Goal: Task Accomplishment & Management: Complete application form

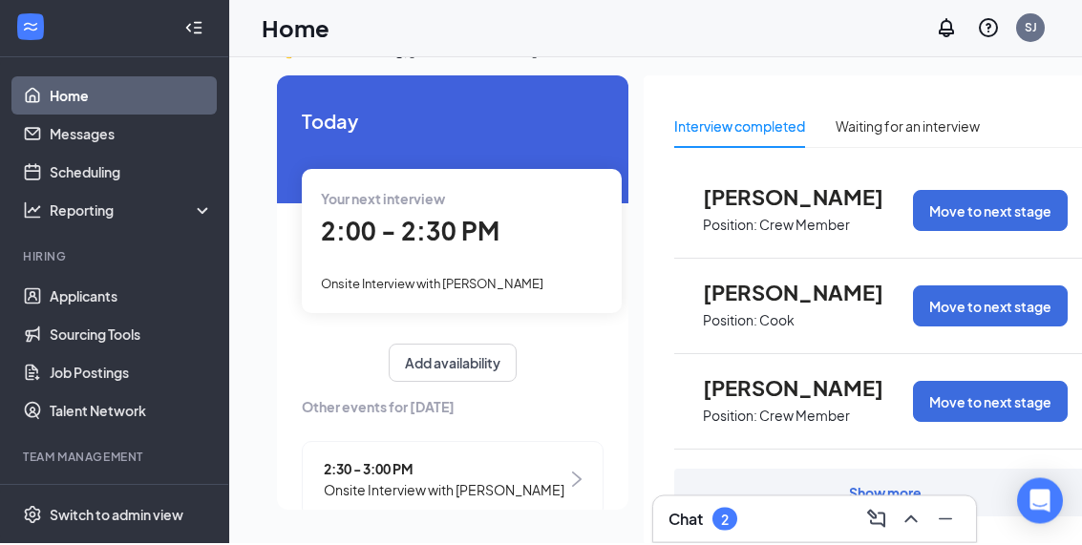
scroll to position [40, 0]
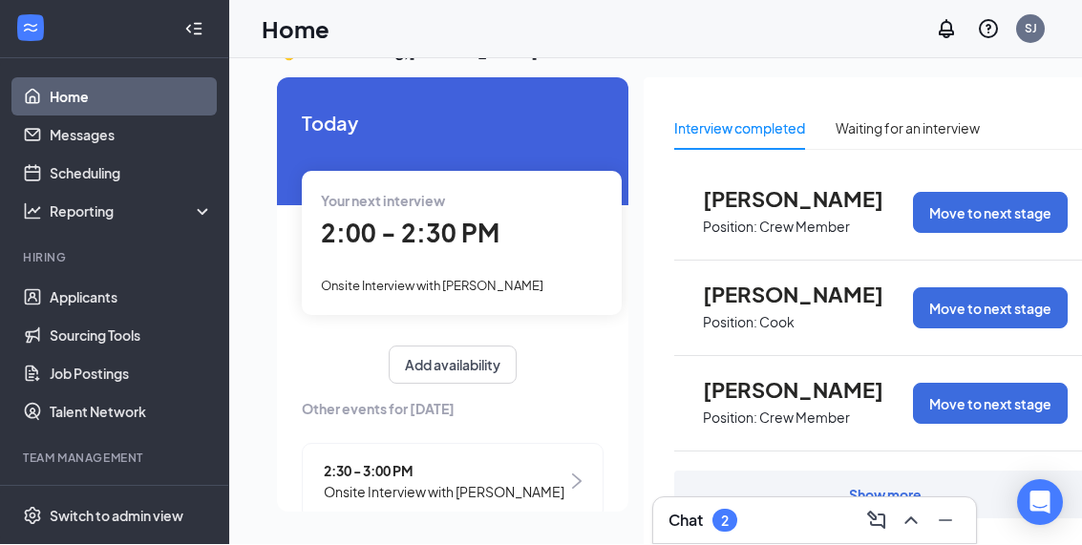
click at [888, 499] on div "Show more" at bounding box center [885, 495] width 73 height 19
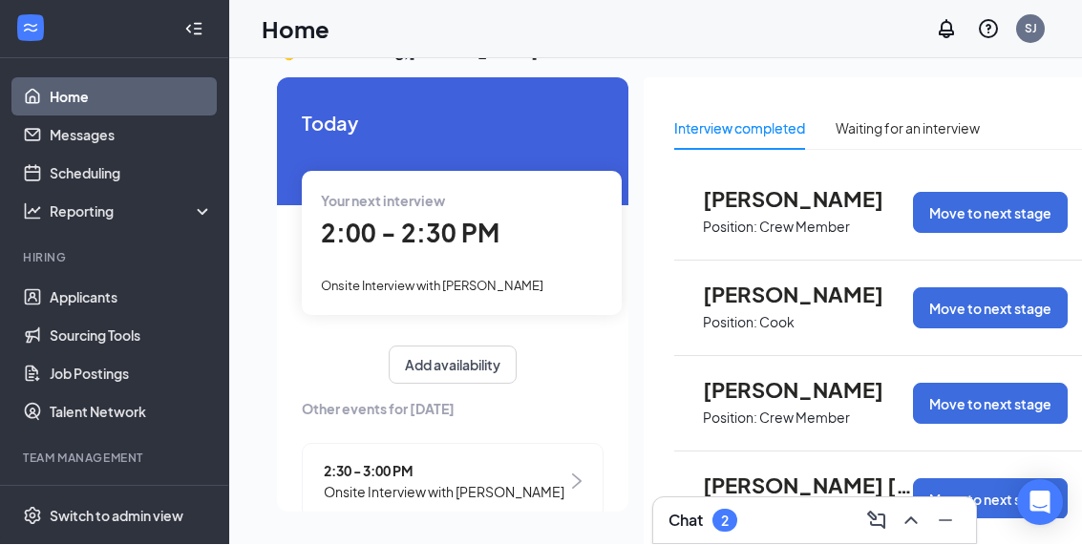
click at [84, 308] on link "Applicants" at bounding box center [131, 298] width 163 height 38
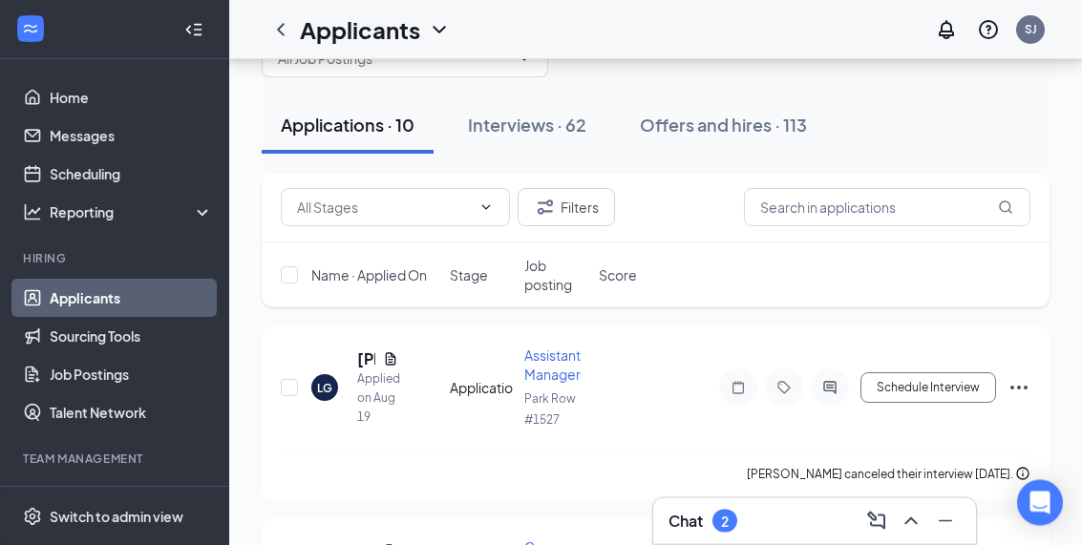
scroll to position [62, 0]
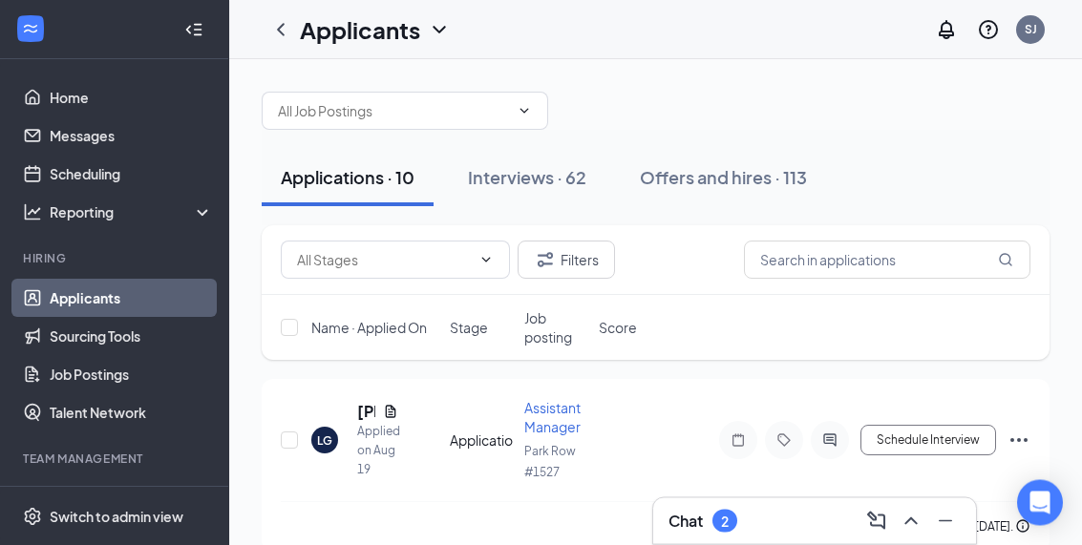
click at [551, 189] on button "Interviews · 62" at bounding box center [527, 178] width 157 height 57
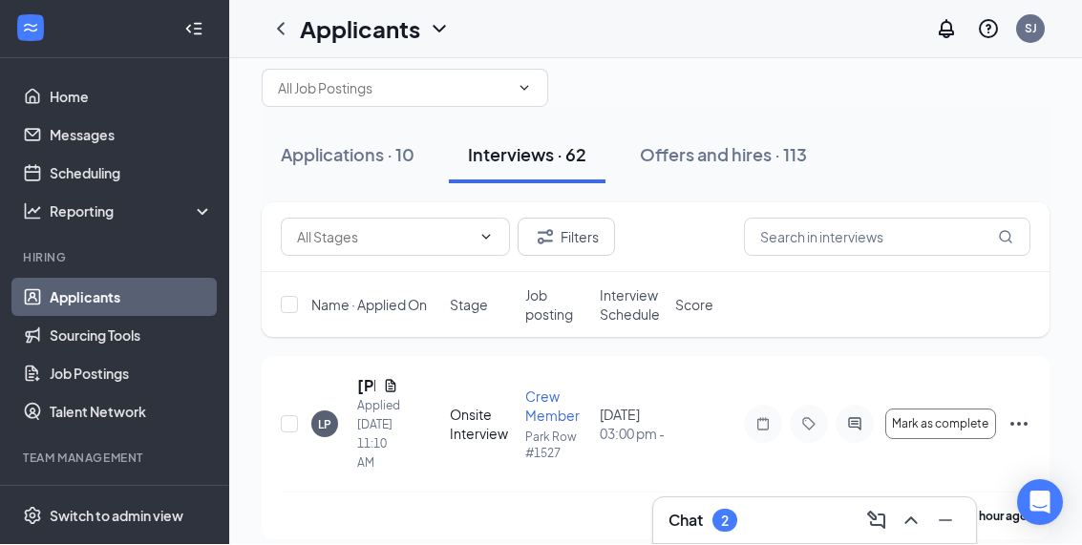
scroll to position [32, 0]
click at [414, 416] on div "[PERSON_NAME] Applied [DATE] 11:10 AM" at bounding box center [374, 423] width 127 height 97
click at [478, 424] on div "Onsite Interview" at bounding box center [482, 424] width 64 height 38
click at [972, 428] on span "Mark as complete" at bounding box center [940, 423] width 96 height 13
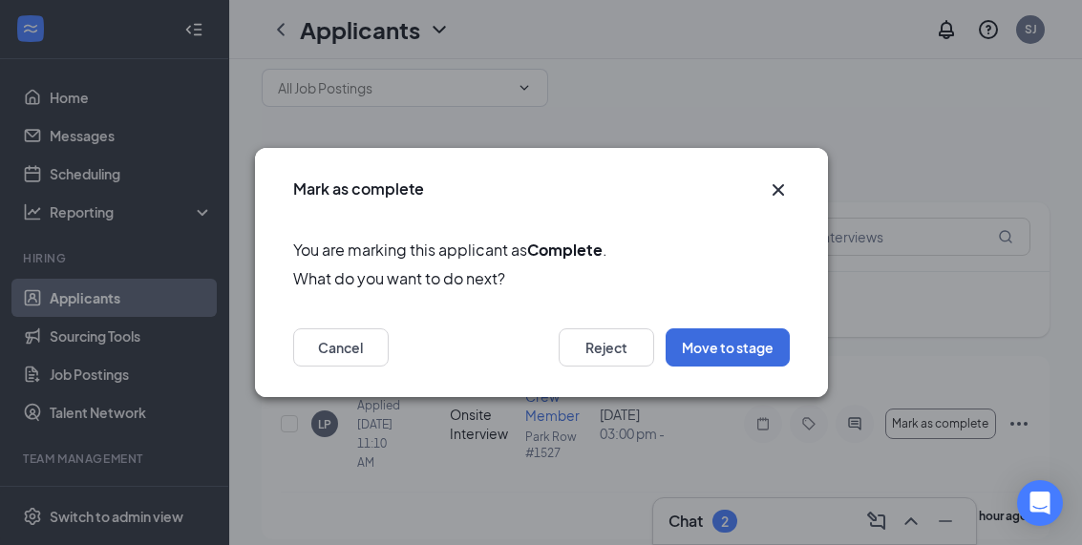
click at [744, 367] on button "Move to stage" at bounding box center [728, 348] width 124 height 38
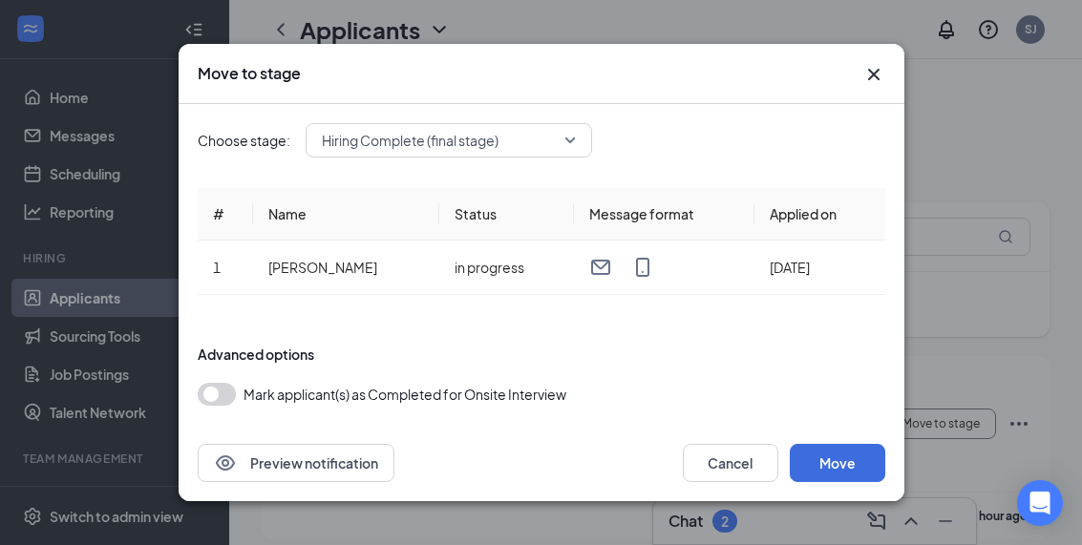
click at [226, 406] on button "button" at bounding box center [217, 394] width 38 height 23
click at [851, 482] on button "Move" at bounding box center [838, 463] width 96 height 38
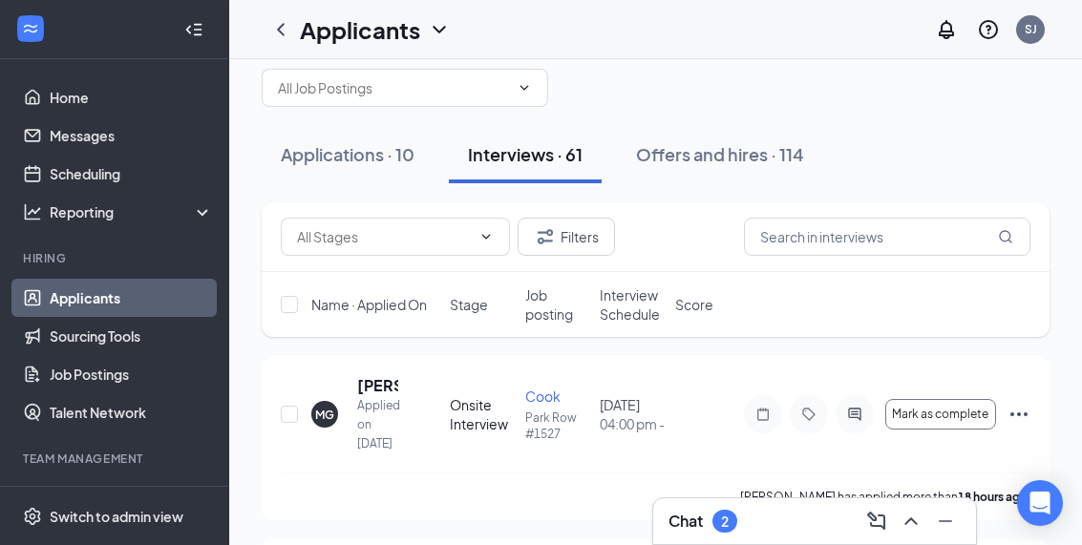
click at [136, 509] on div "Onboarding" at bounding box center [114, 499] width 229 height 38
click at [116, 539] on link "Overview" at bounding box center [131, 537] width 163 height 38
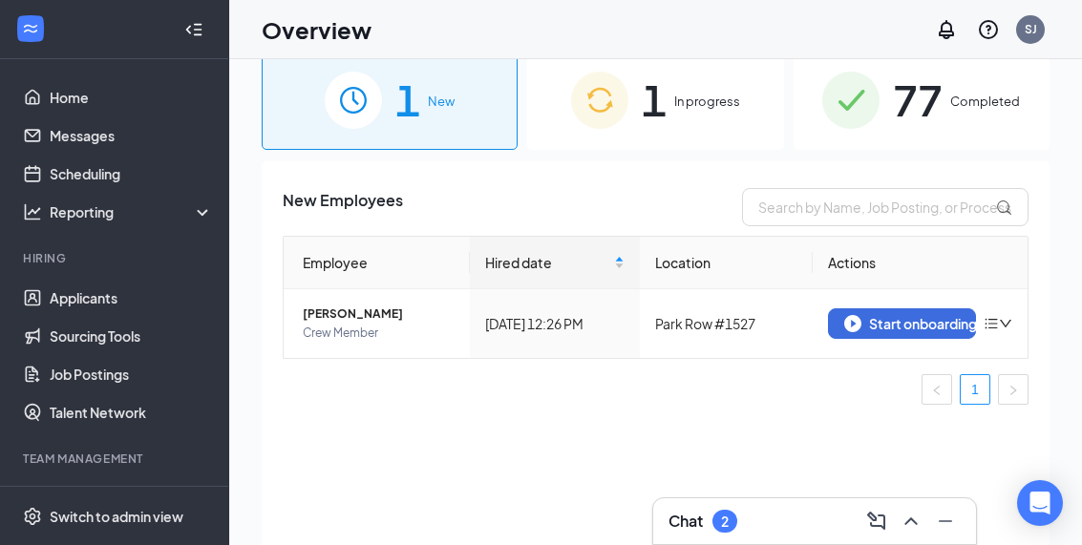
click at [915, 324] on div "Start onboarding" at bounding box center [902, 323] width 116 height 17
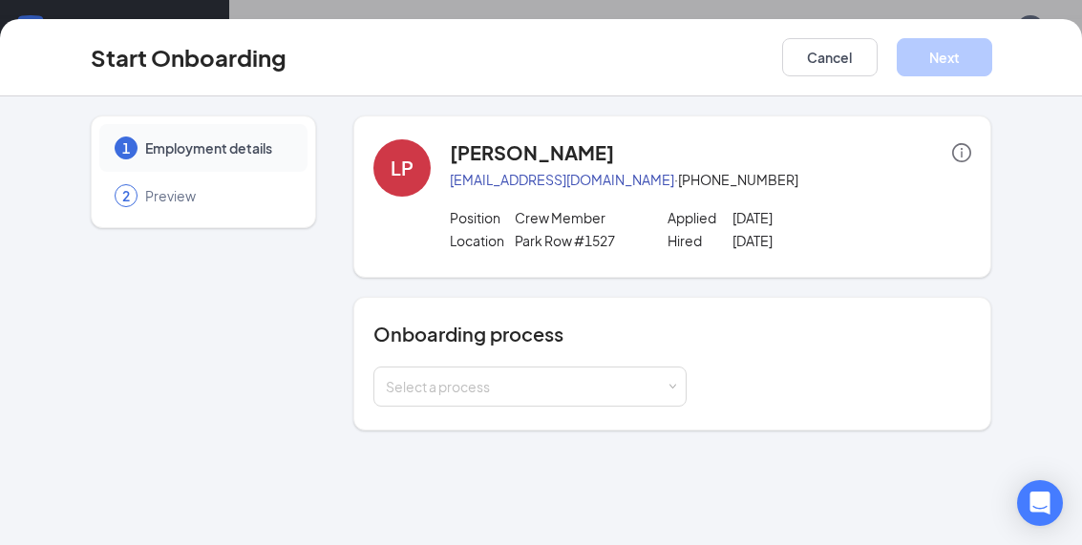
click at [566, 395] on div "Select a process" at bounding box center [526, 386] width 280 height 19
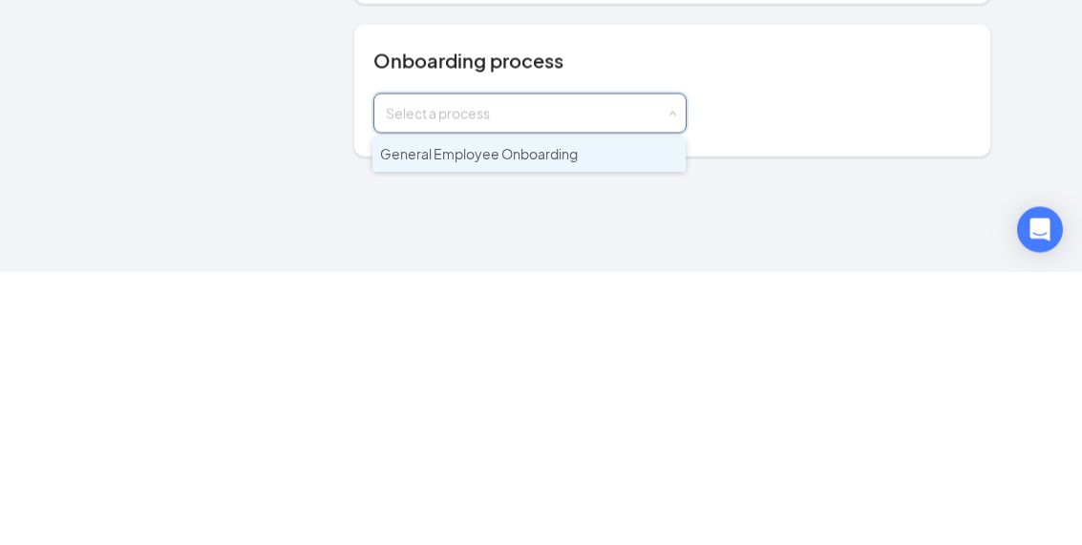
scroll to position [118, 0]
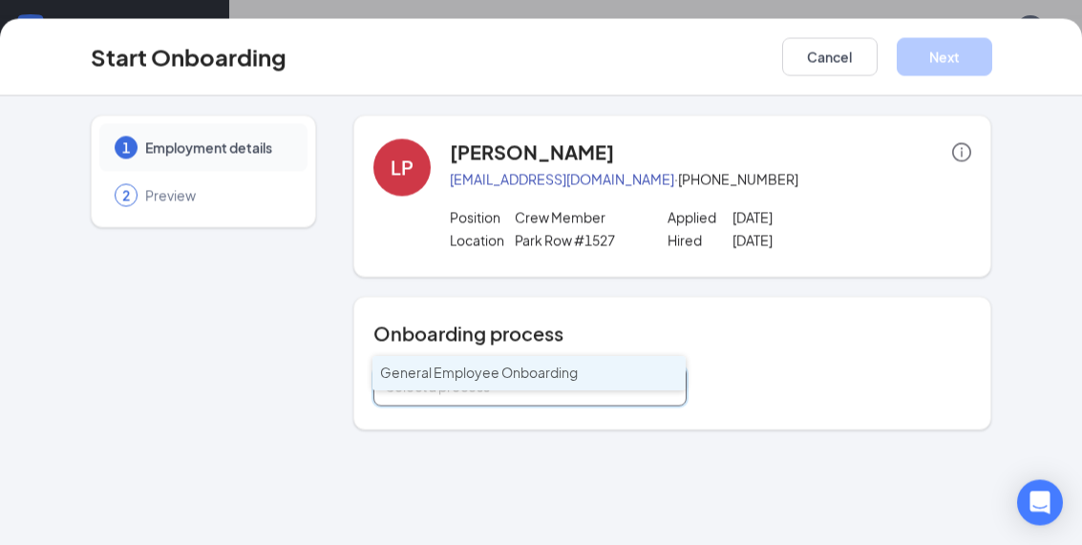
click at [531, 368] on input at bounding box center [530, 387] width 289 height 38
click at [569, 388] on input at bounding box center [530, 387] width 289 height 38
click at [602, 378] on input at bounding box center [530, 387] width 289 height 38
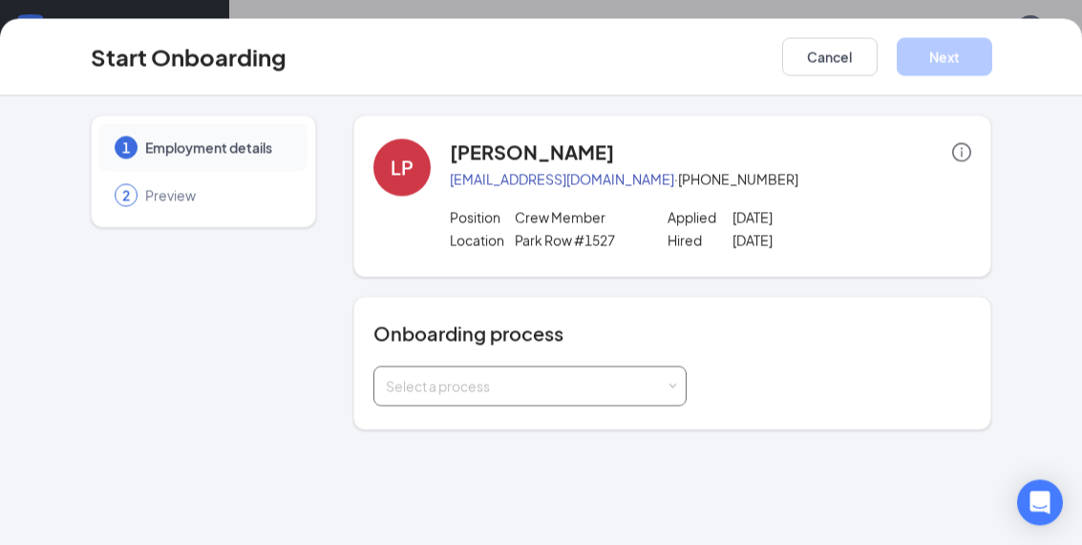
drag, startPoint x: 602, startPoint y: 378, endPoint x: 395, endPoint y: 381, distance: 206.4
click at [0, 0] on html "Home Messages Scheduling Reporting Hiring Applicants Sourcing Tools Job Posting…" at bounding box center [541, 186] width 1082 height 545
click at [395, 381] on div "Select a process" at bounding box center [526, 386] width 280 height 19
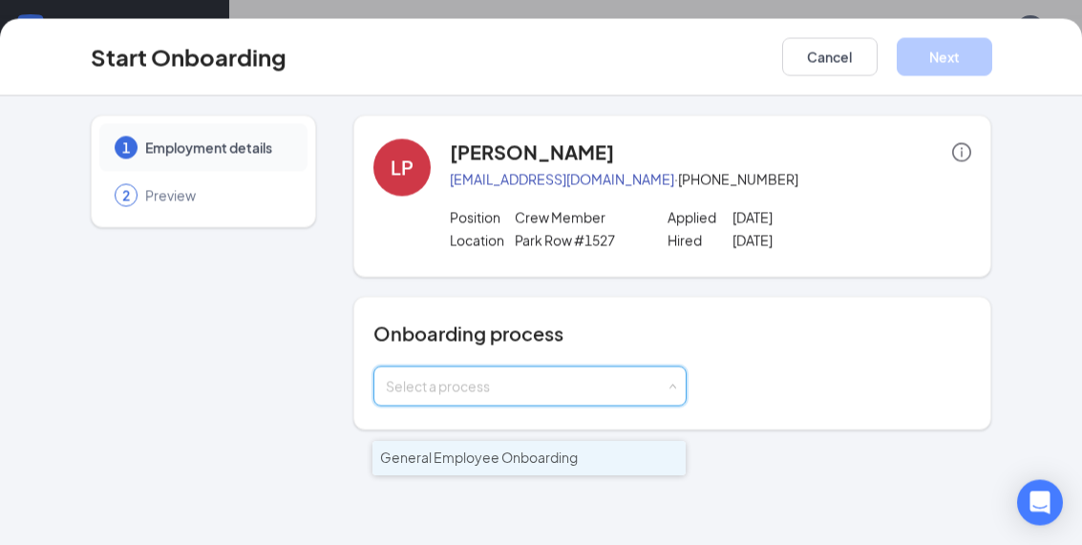
click at [434, 450] on span "General Employee Onboarding" at bounding box center [479, 458] width 198 height 17
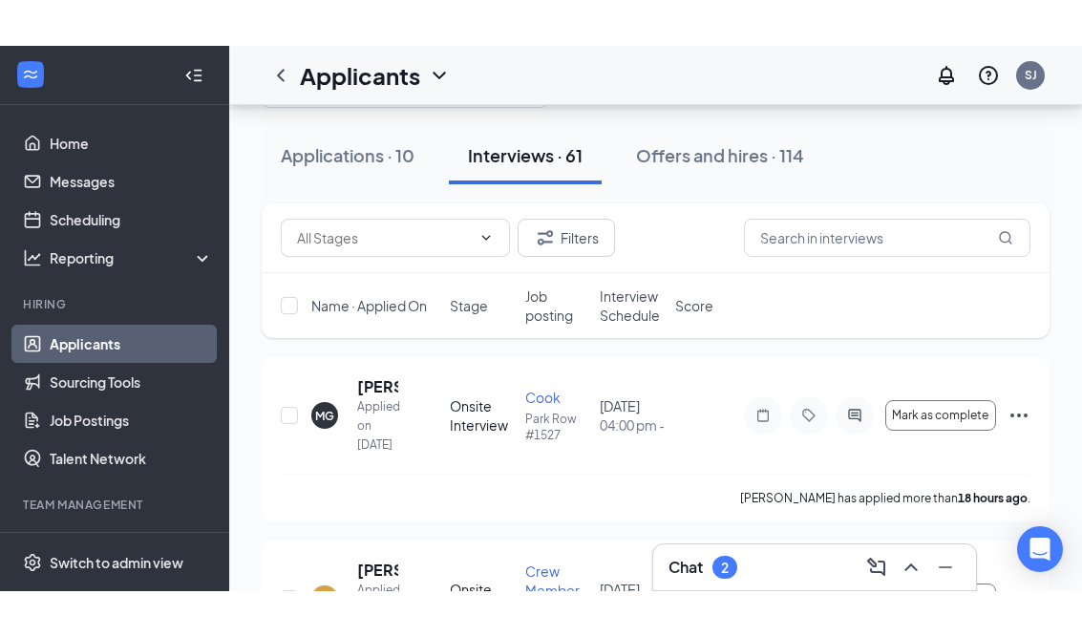
scroll to position [32, 0]
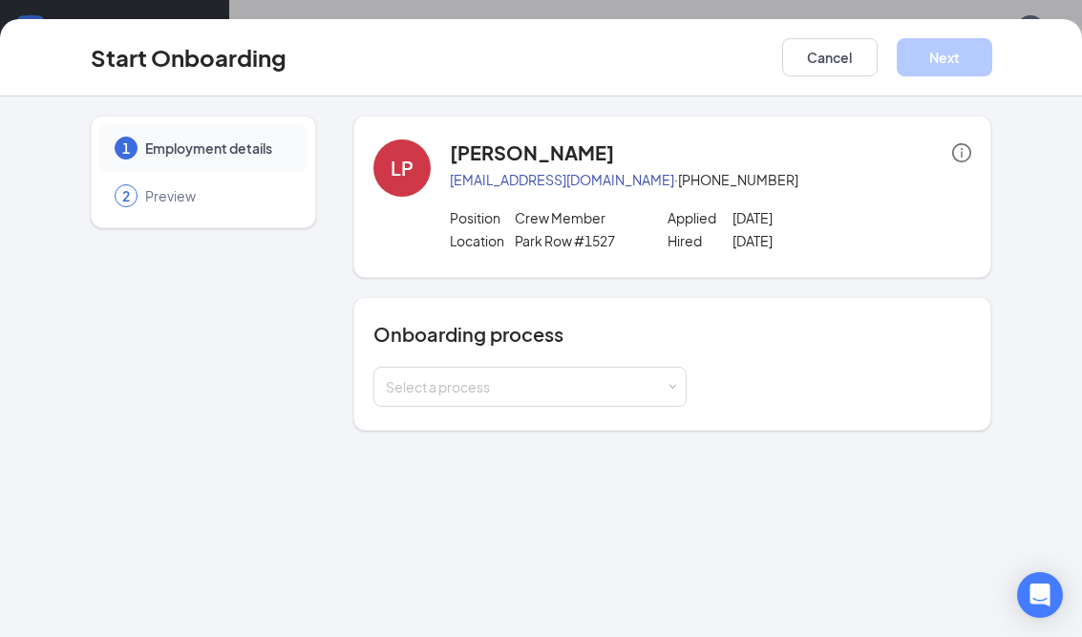
scroll to position [118, 0]
click at [505, 390] on div "Select a process" at bounding box center [526, 386] width 280 height 19
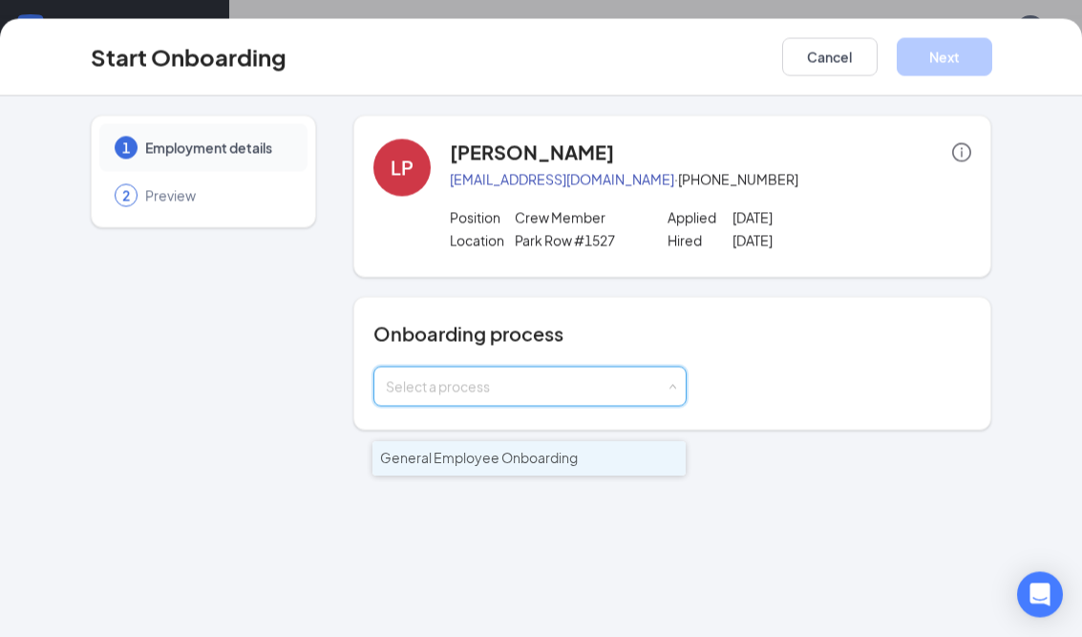
click at [501, 450] on span "General Employee Onboarding" at bounding box center [479, 458] width 198 height 17
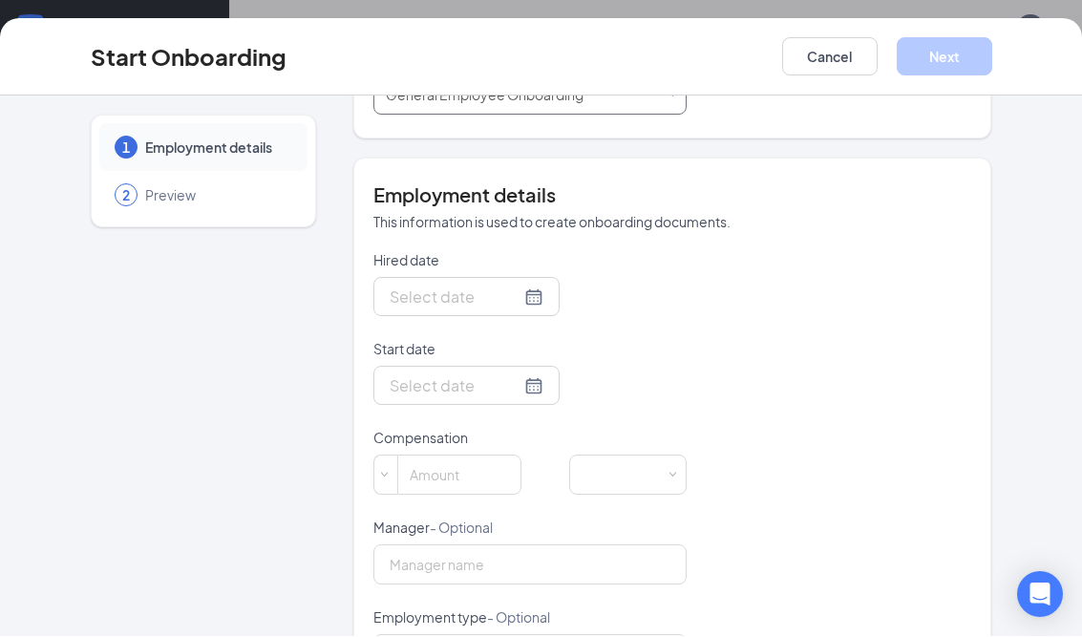
scroll to position [296, 0]
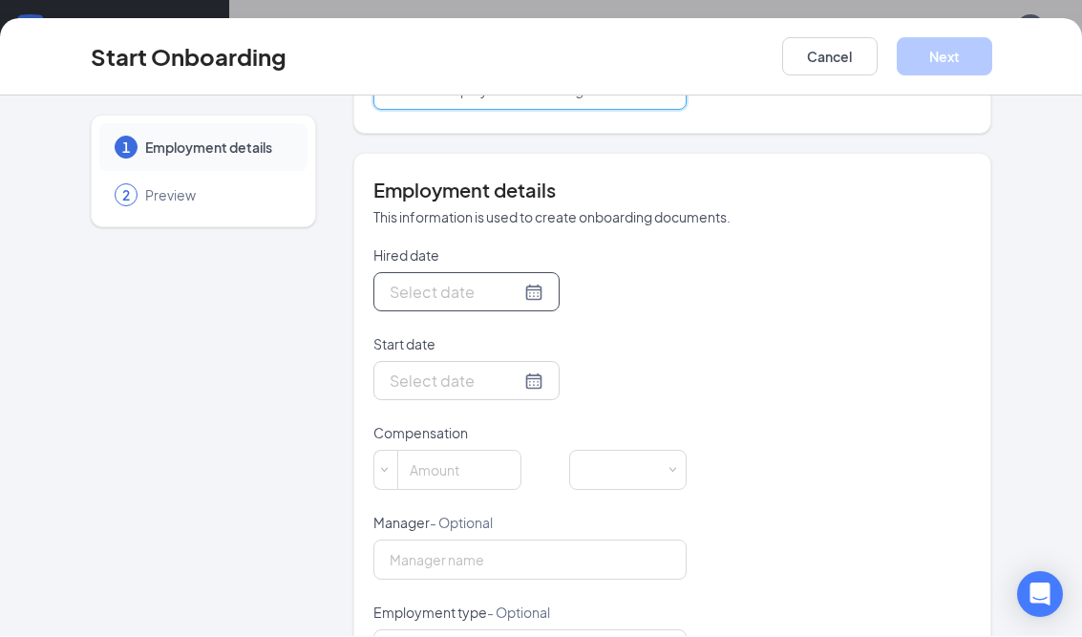
click at [516, 288] on div at bounding box center [467, 293] width 154 height 24
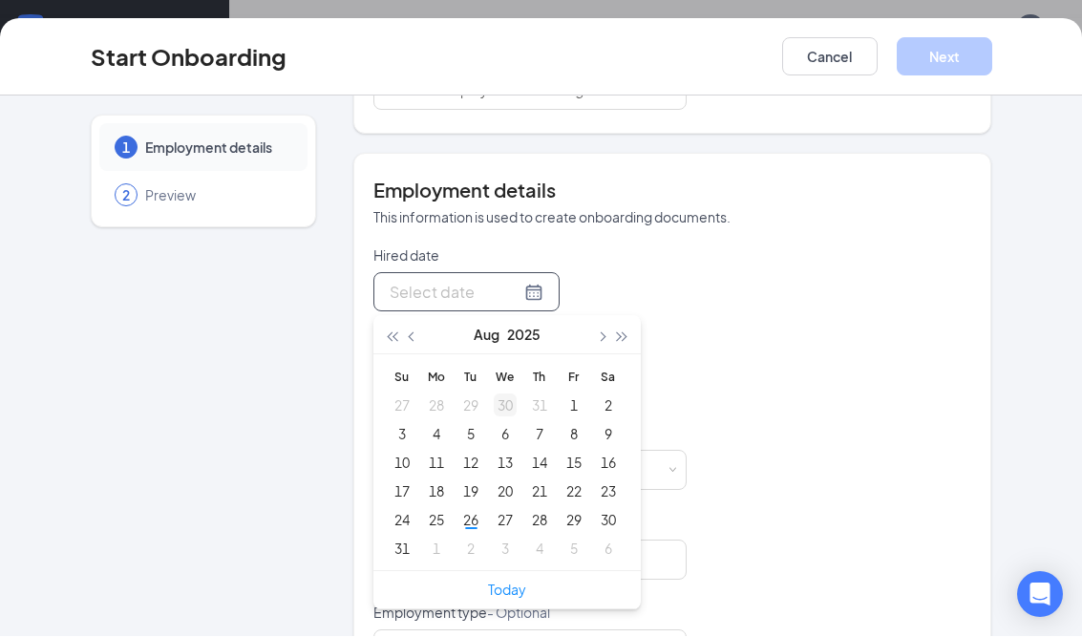
type input "[DATE]"
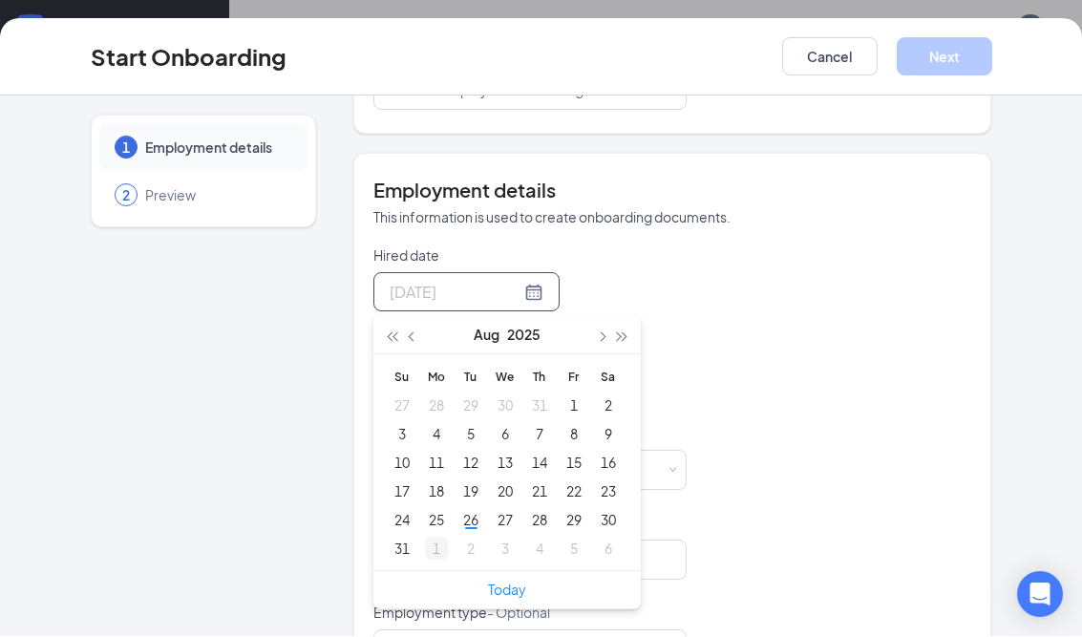
type input "[DATE]"
click at [470, 525] on div "26" at bounding box center [471, 520] width 23 height 23
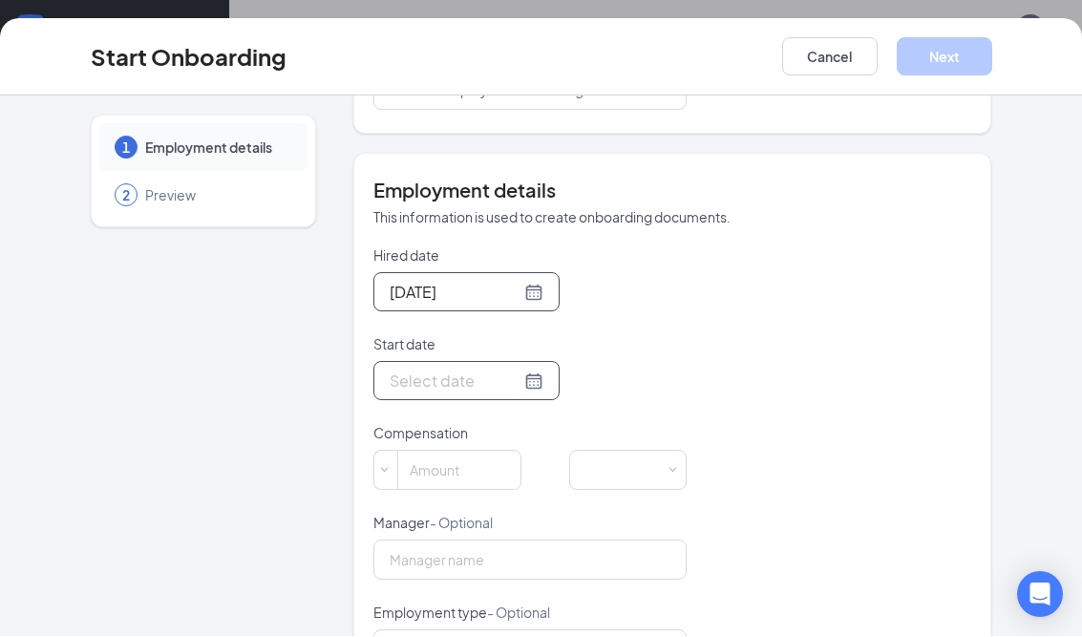
click at [513, 380] on div at bounding box center [467, 382] width 154 height 24
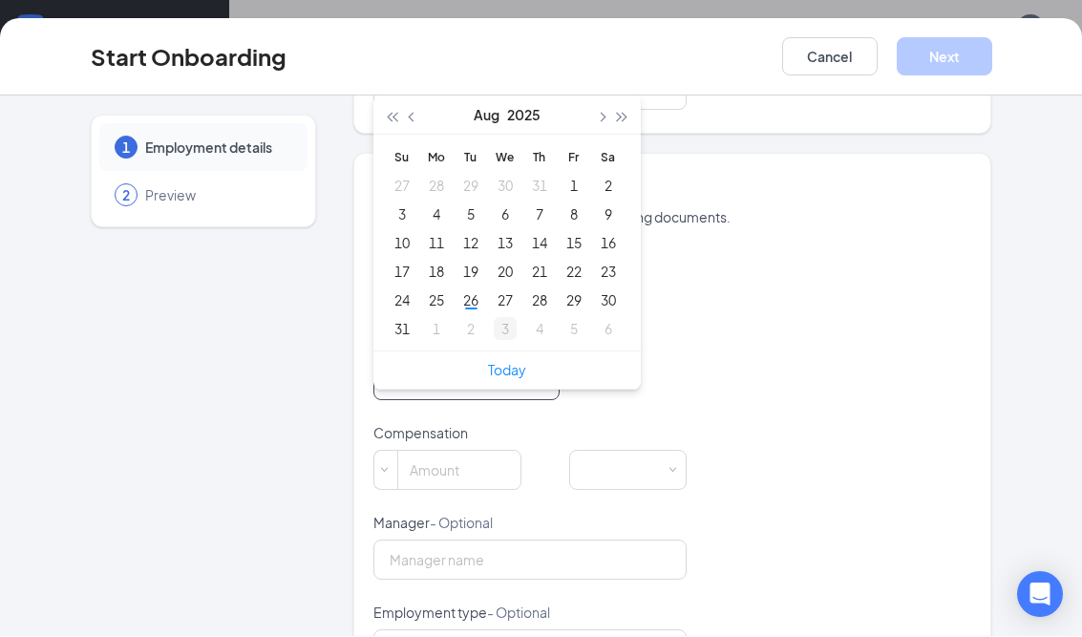
type input "[DATE]"
click at [601, 116] on span "button" at bounding box center [601, 119] width 10 height 10
type input "[DATE]"
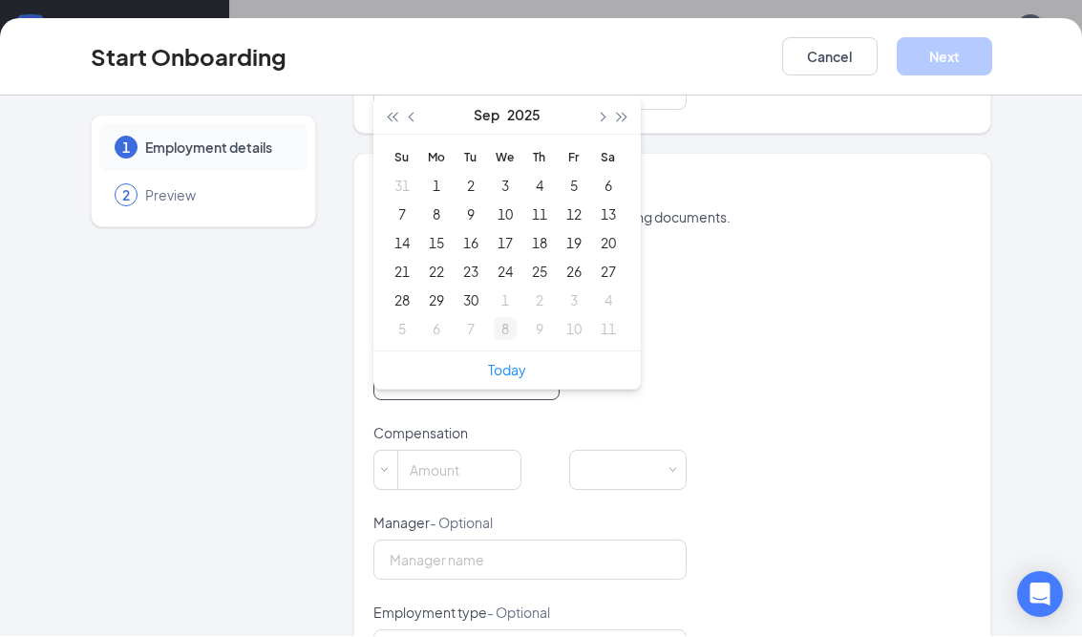
type input "[DATE]"
click at [438, 182] on div "1" at bounding box center [436, 186] width 23 height 23
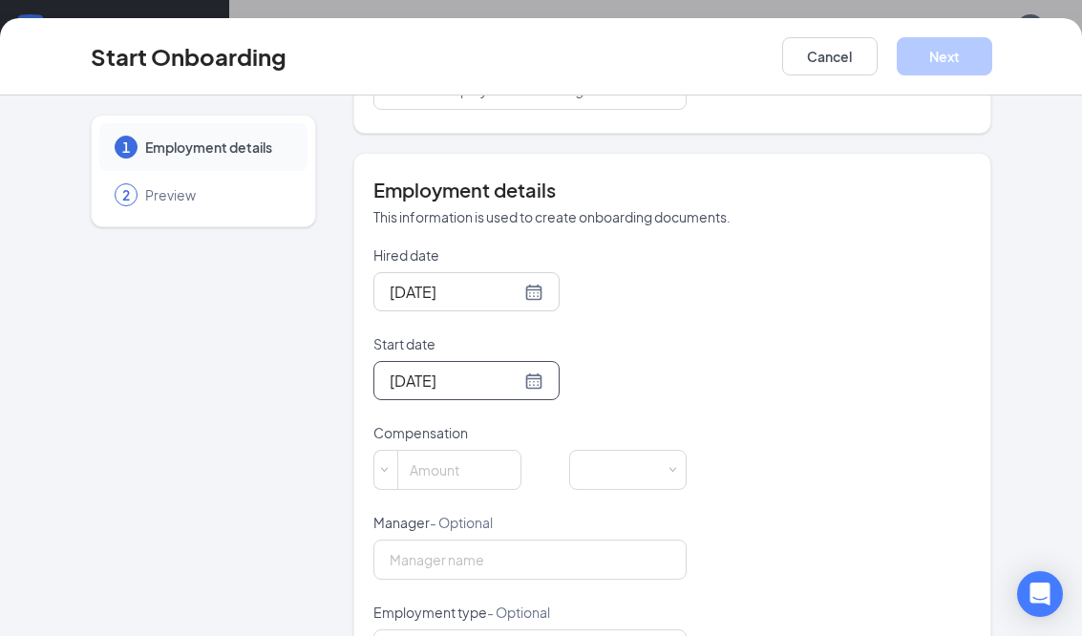
click at [436, 180] on h4 "Employment details" at bounding box center [673, 191] width 599 height 27
click at [470, 469] on input at bounding box center [459, 471] width 122 height 38
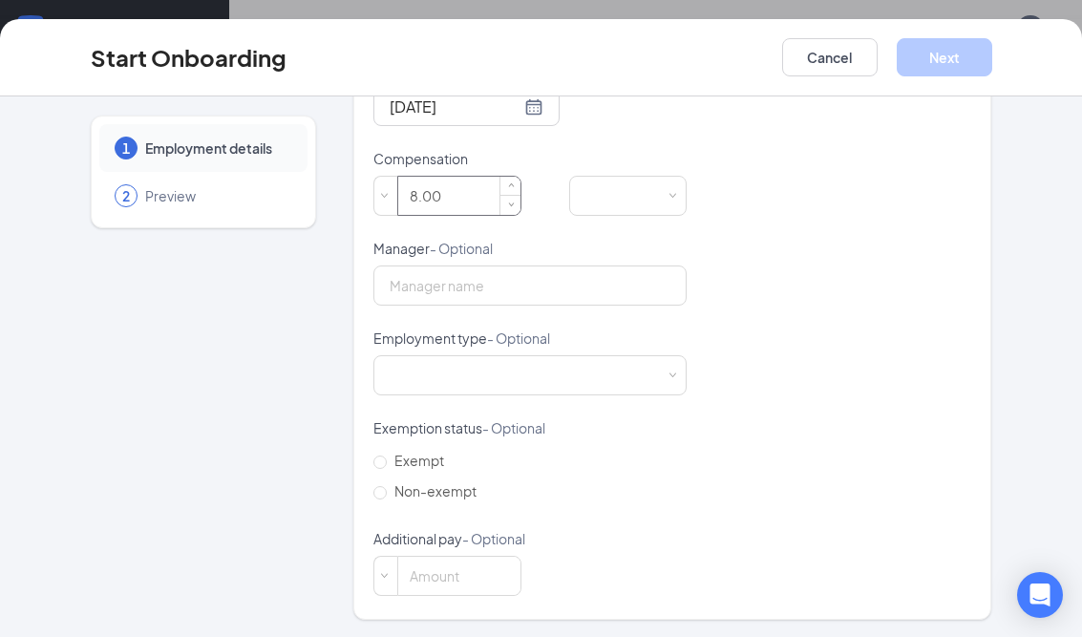
scroll to position [571, 0]
type input "8"
click at [430, 294] on input "Manager - Optional" at bounding box center [530, 286] width 313 height 40
type input "[PERSON_NAME]"
click at [382, 493] on input "Non-exempt" at bounding box center [380, 492] width 13 height 13
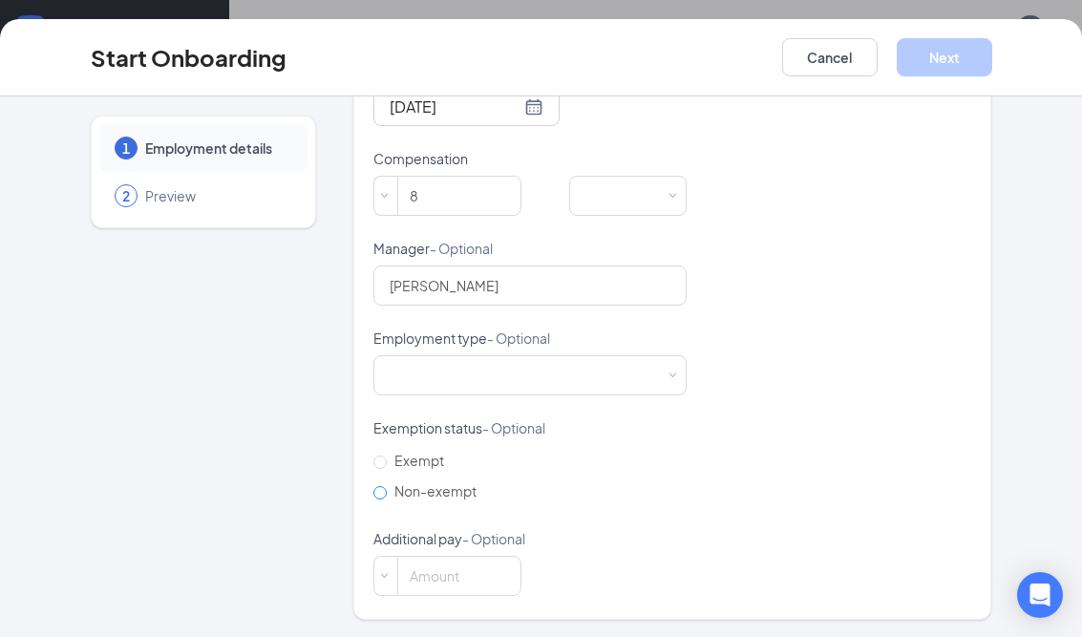
radio input "true"
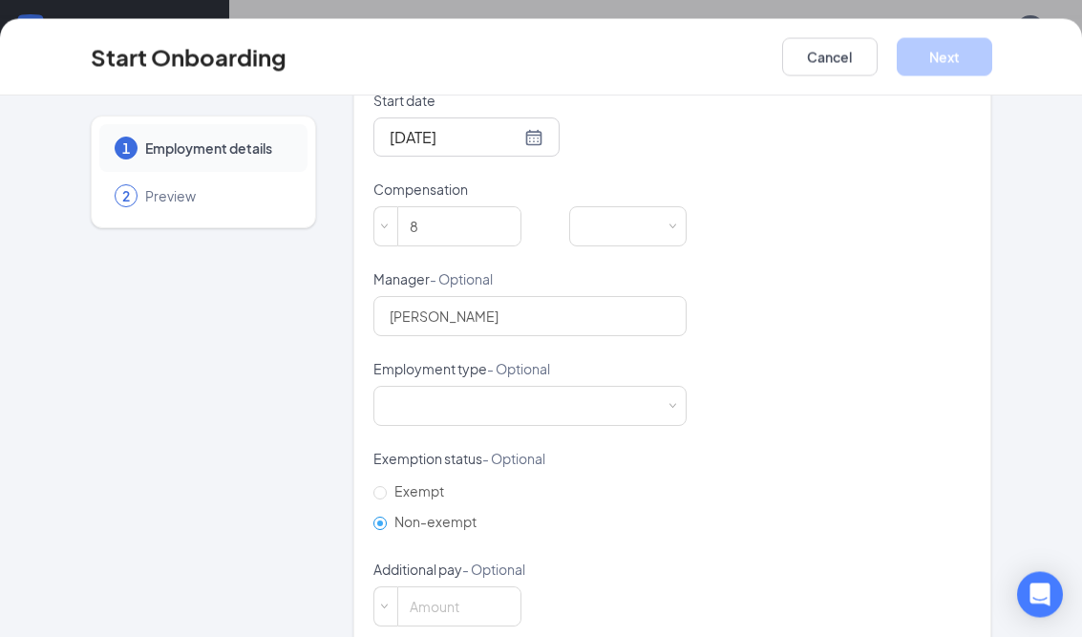
scroll to position [540, 0]
click at [483, 227] on input "8" at bounding box center [459, 227] width 122 height 38
click at [675, 228] on span at bounding box center [672, 228] width 9 height 9
type input "8"
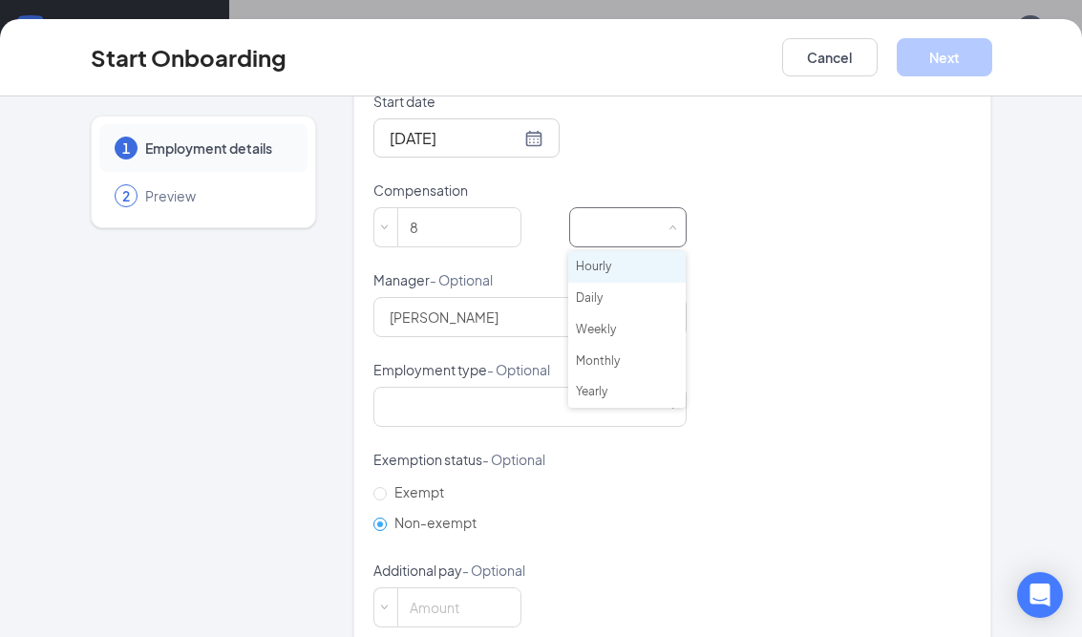
click at [632, 269] on li "Hourly" at bounding box center [627, 267] width 118 height 32
click at [820, 434] on div "Hired date [DATE] [DATE] Su Mo Tu We Th Fr Sa 27 28 29 30 31 1 2 3 4 5 6 7 8 9 …" at bounding box center [673, 315] width 599 height 625
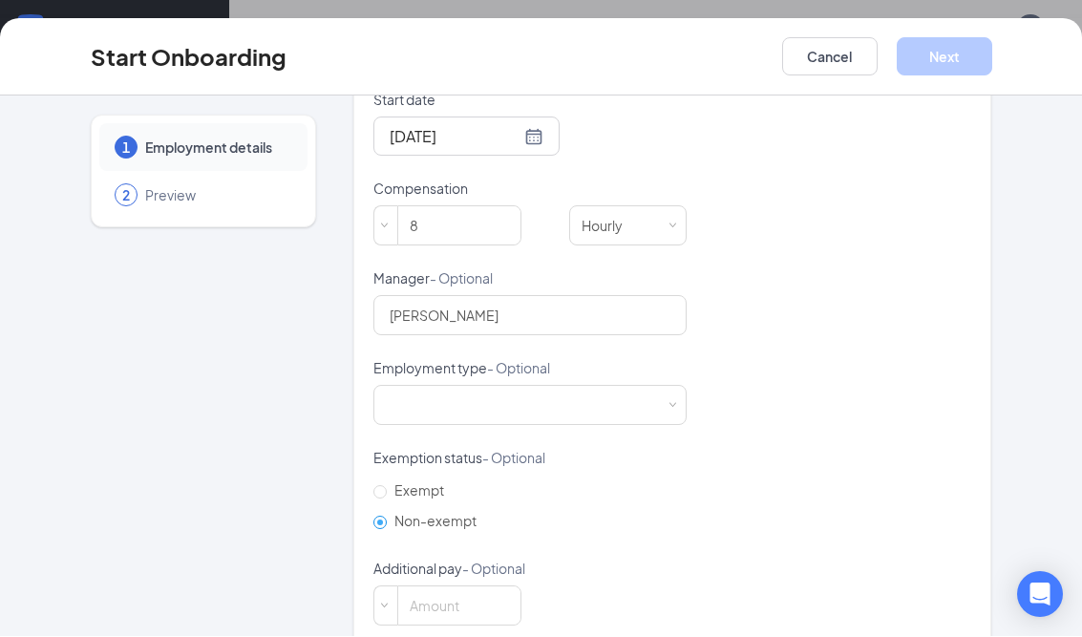
scroll to position [540, 0]
click at [496, 328] on input "[PERSON_NAME]" at bounding box center [530, 317] width 313 height 40
click at [673, 408] on span at bounding box center [672, 407] width 9 height 9
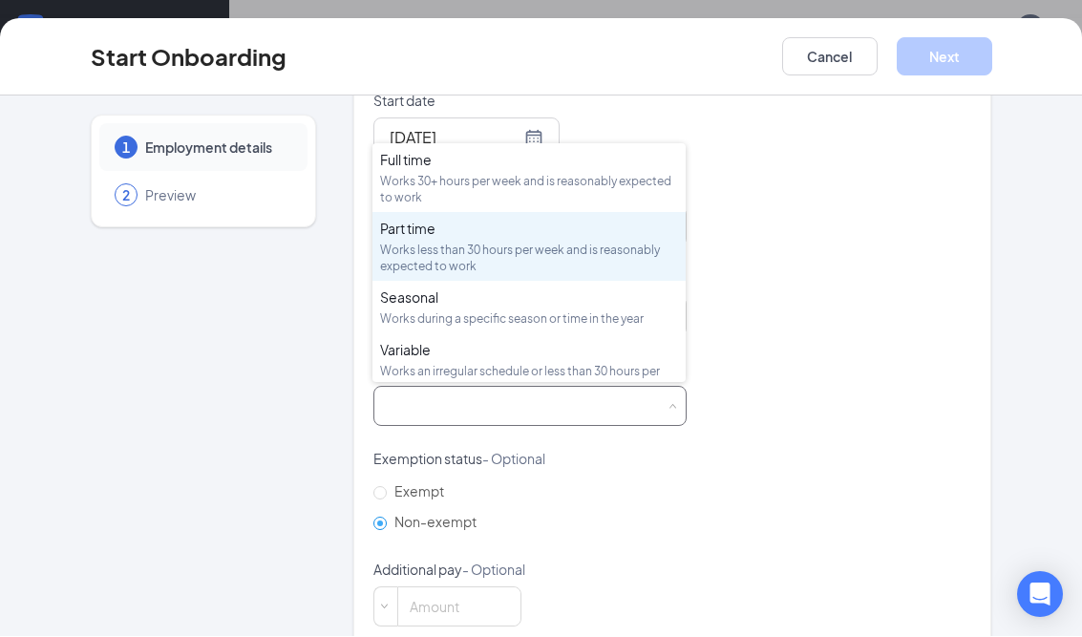
click at [516, 233] on div "Part time" at bounding box center [529, 229] width 298 height 19
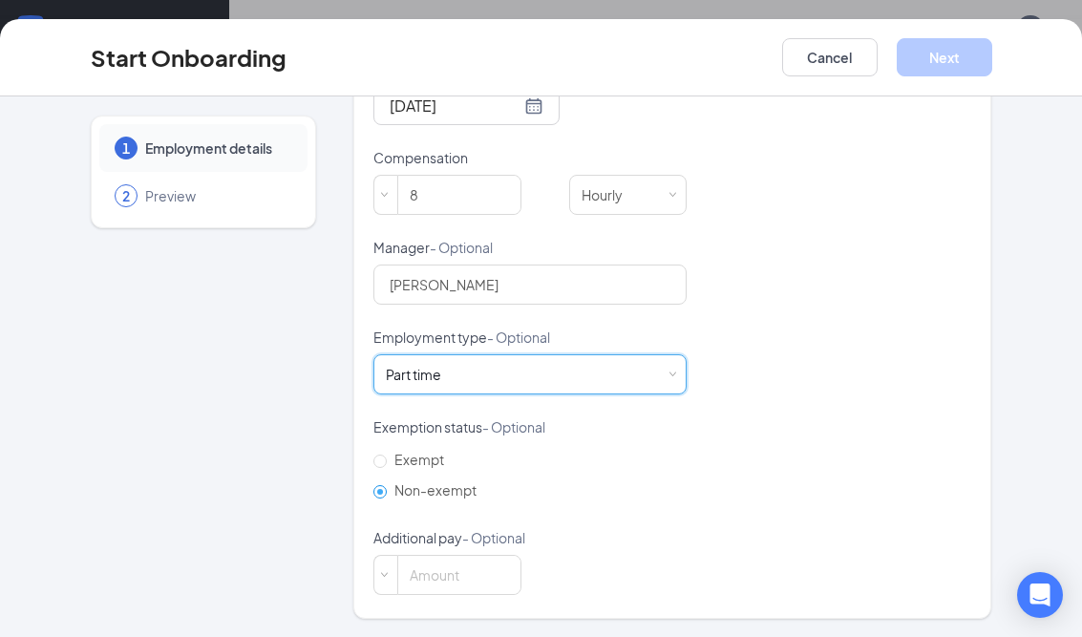
scroll to position [571, 0]
click at [382, 200] on span at bounding box center [383, 196] width 9 height 9
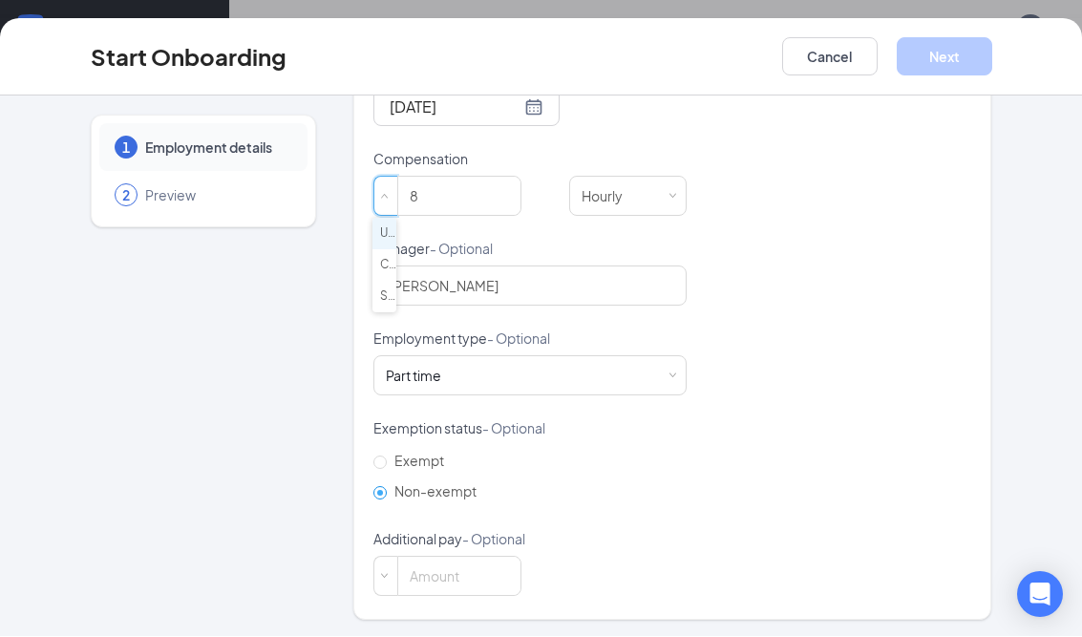
click at [853, 251] on div "Hired date [DATE] [DATE] Su Mo Tu We Th Fr Sa 27 28 29 30 31 1 2 3 4 5 6 7 8 9 …" at bounding box center [673, 284] width 599 height 625
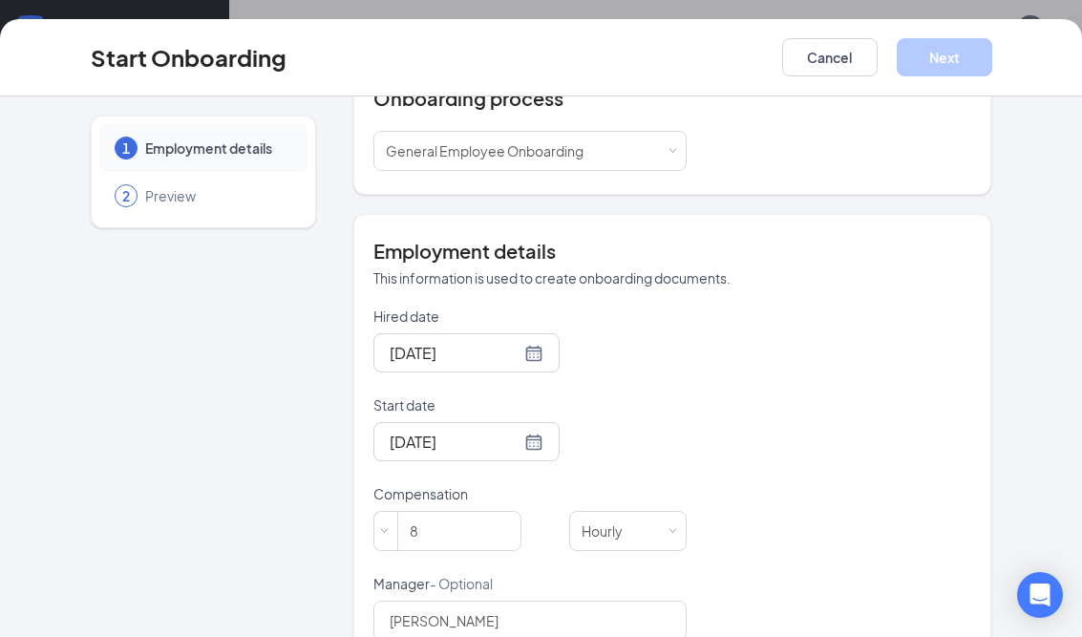
scroll to position [235, 0]
click at [674, 145] on div "Select a process General Employee Onboarding" at bounding box center [530, 152] width 313 height 40
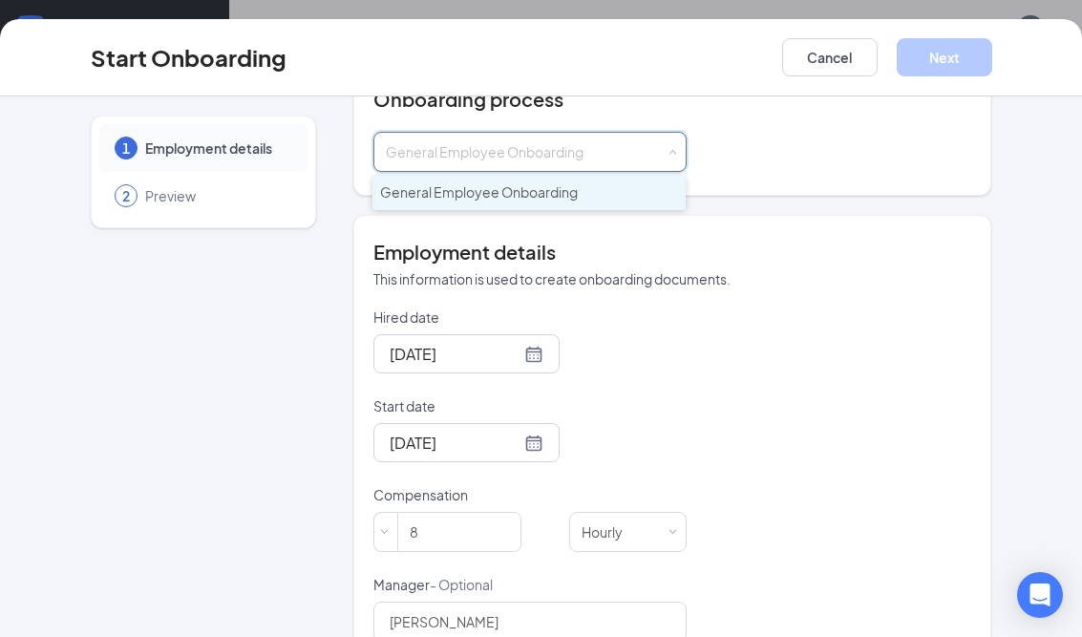
scroll to position [1, 0]
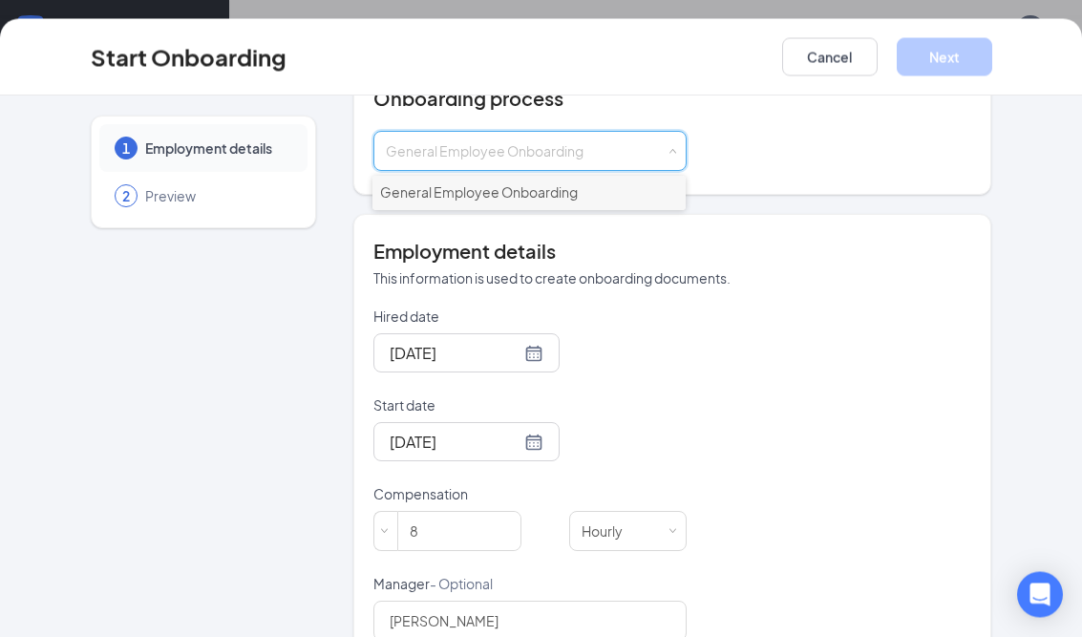
click at [625, 199] on li "General Employee Onboarding" at bounding box center [529, 194] width 313 height 34
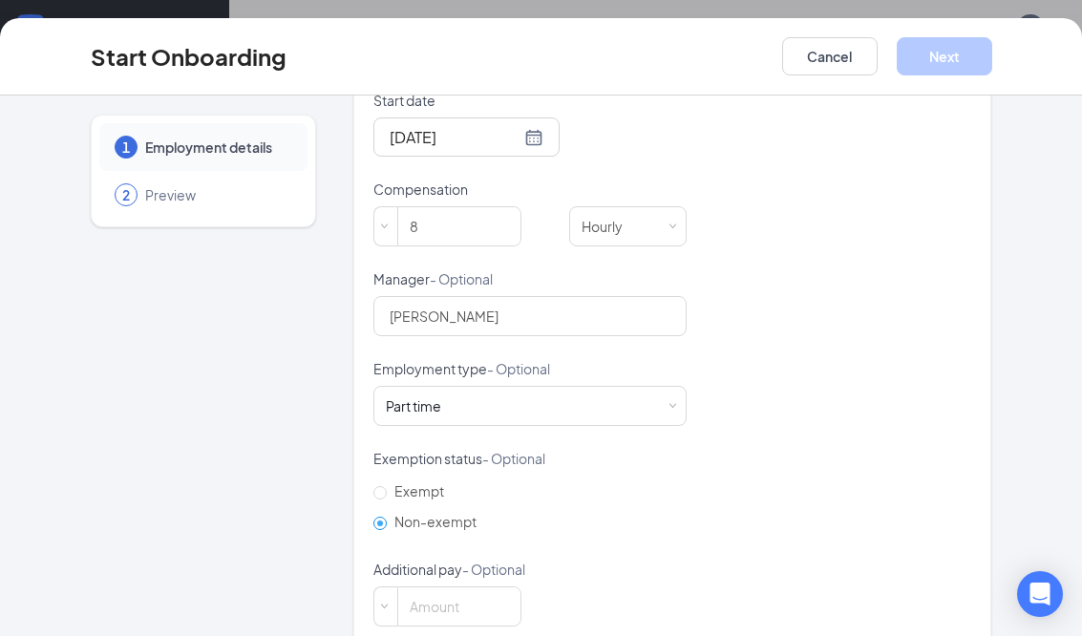
scroll to position [540, 0]
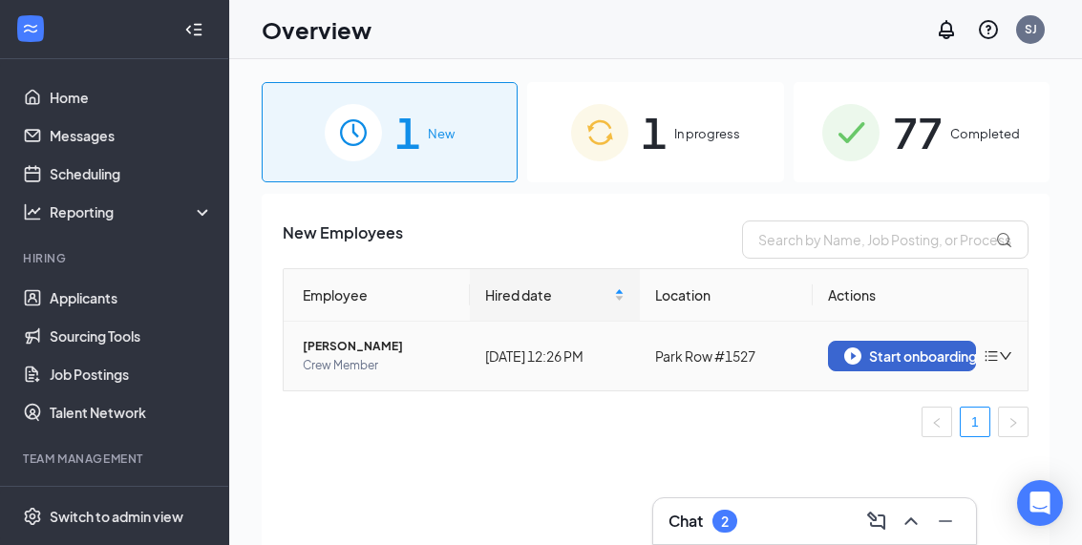
click at [915, 357] on div "Start onboarding" at bounding box center [902, 356] width 116 height 17
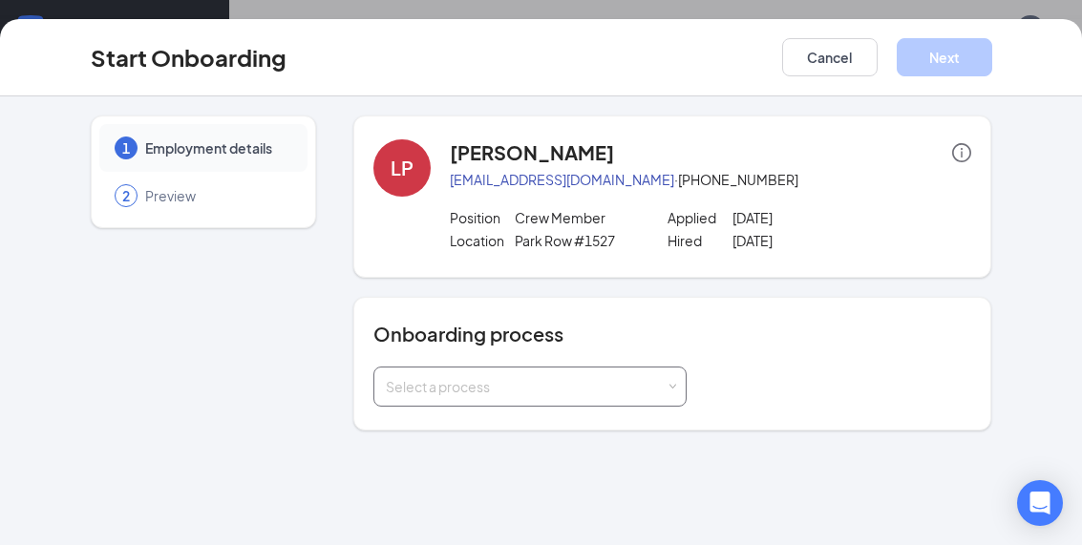
click at [671, 386] on span at bounding box center [672, 387] width 9 height 9
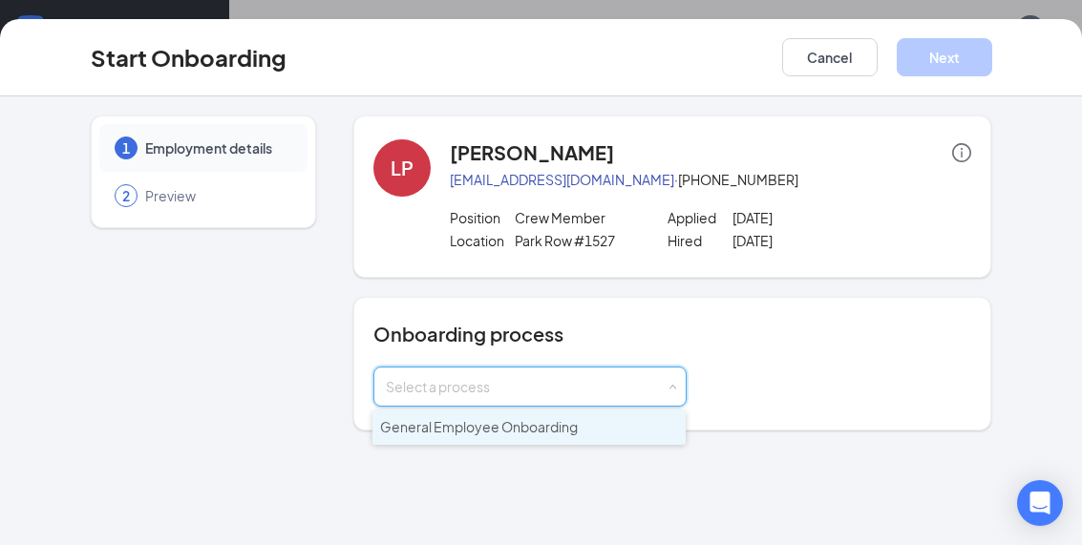
click at [615, 429] on li "General Employee Onboarding" at bounding box center [529, 428] width 313 height 34
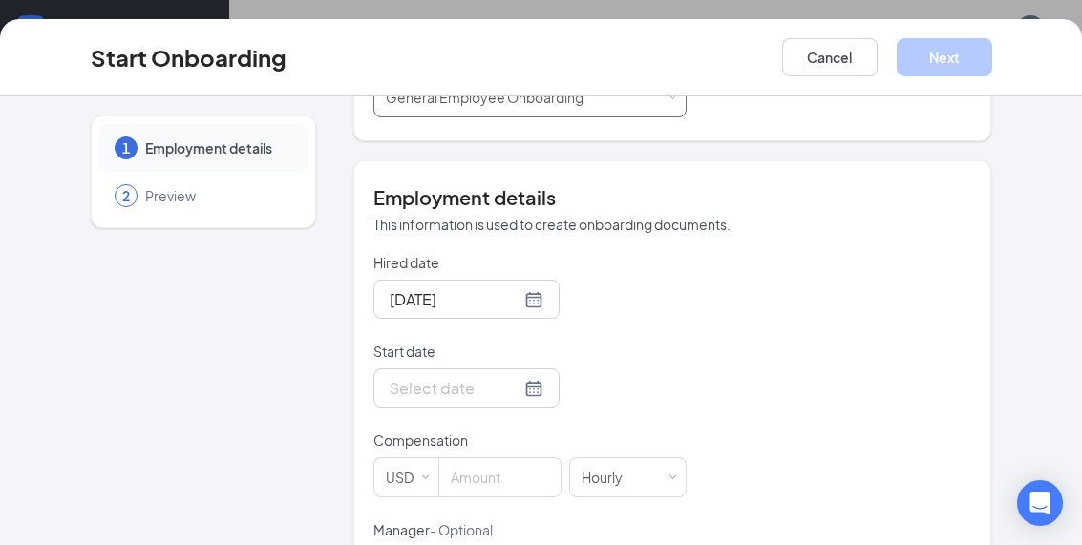
scroll to position [291, 0]
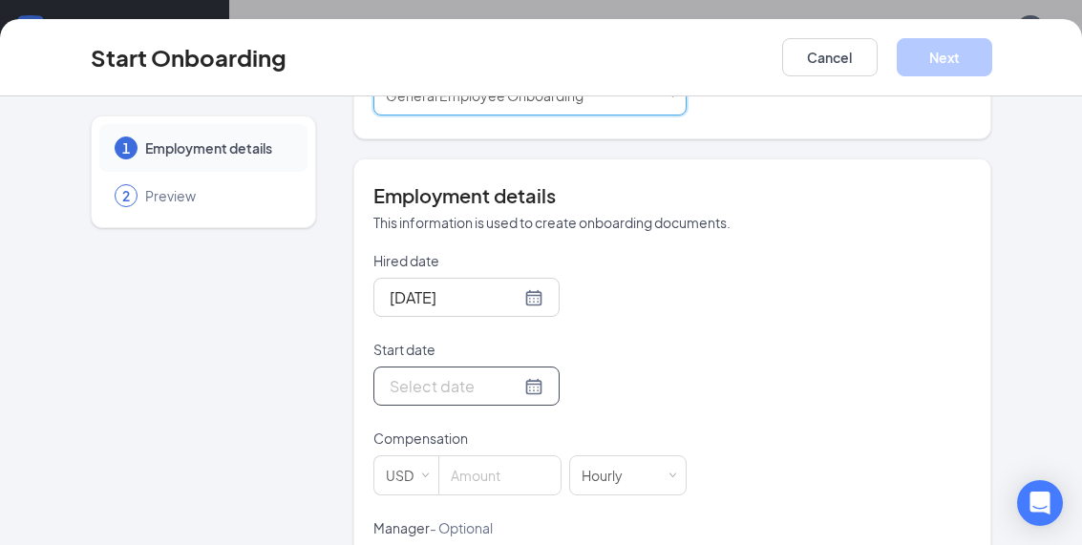
click at [524, 393] on div at bounding box center [467, 386] width 186 height 39
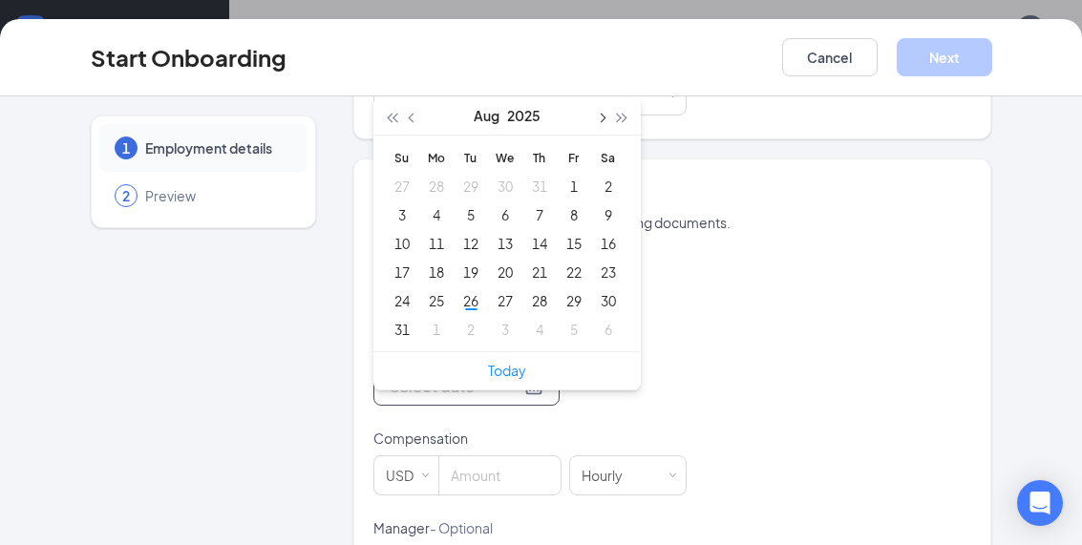
click at [593, 125] on button "button" at bounding box center [600, 115] width 21 height 38
type input "[DATE]"
click at [441, 187] on div "1" at bounding box center [436, 186] width 23 height 23
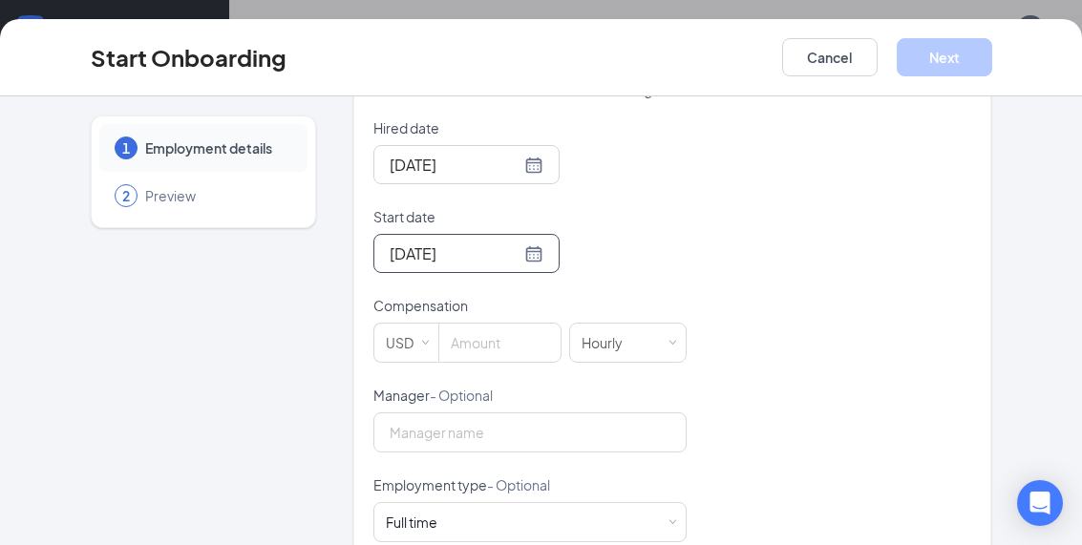
scroll to position [425, 0]
click at [504, 342] on input at bounding box center [499, 342] width 121 height 38
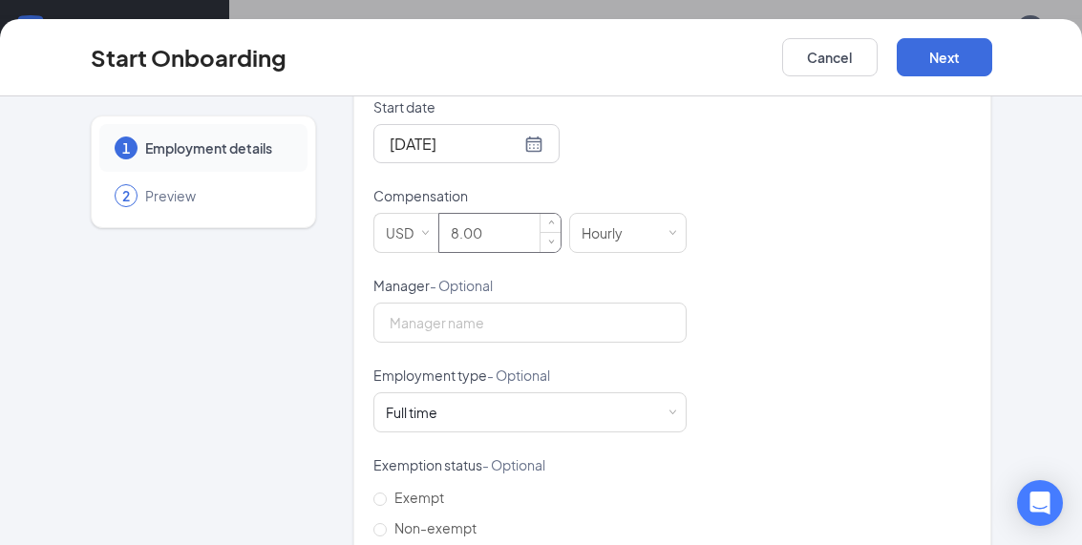
scroll to position [550, 0]
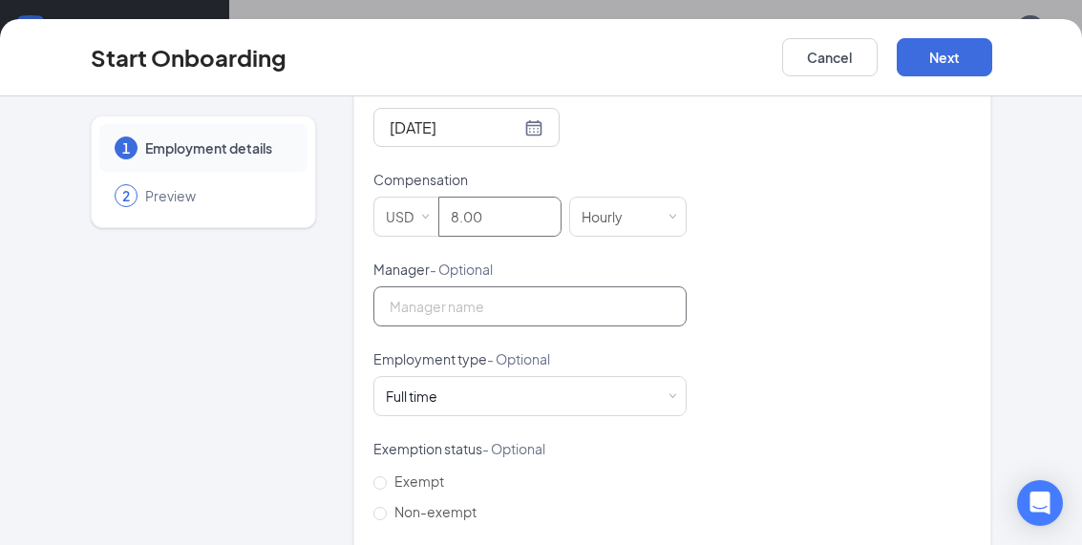
click at [600, 309] on input "Manager - Optional" at bounding box center [530, 307] width 313 height 40
type input "8"
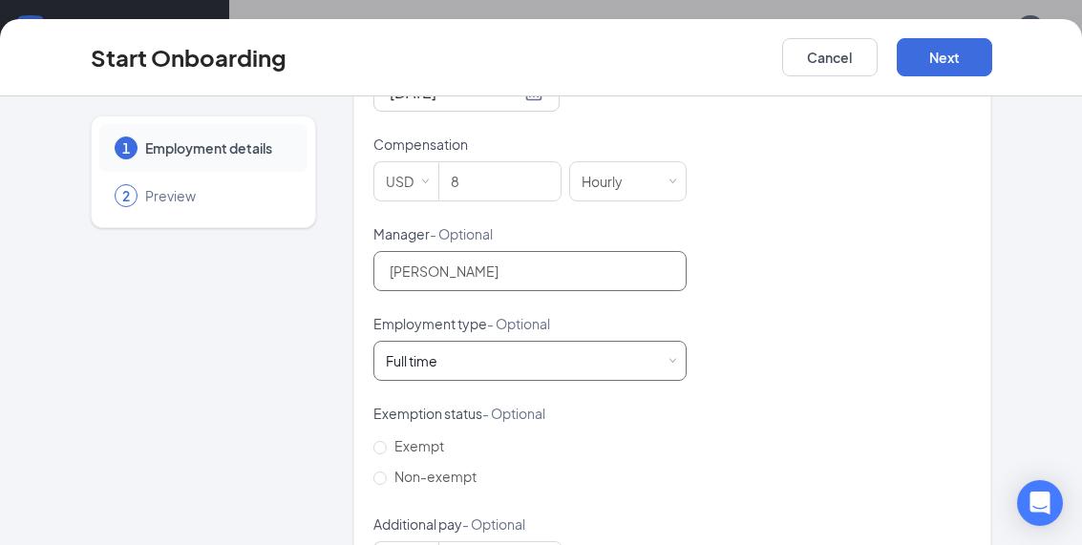
scroll to position [585, 0]
type input "[PERSON_NAME]"
click at [674, 359] on span at bounding box center [672, 362] width 9 height 9
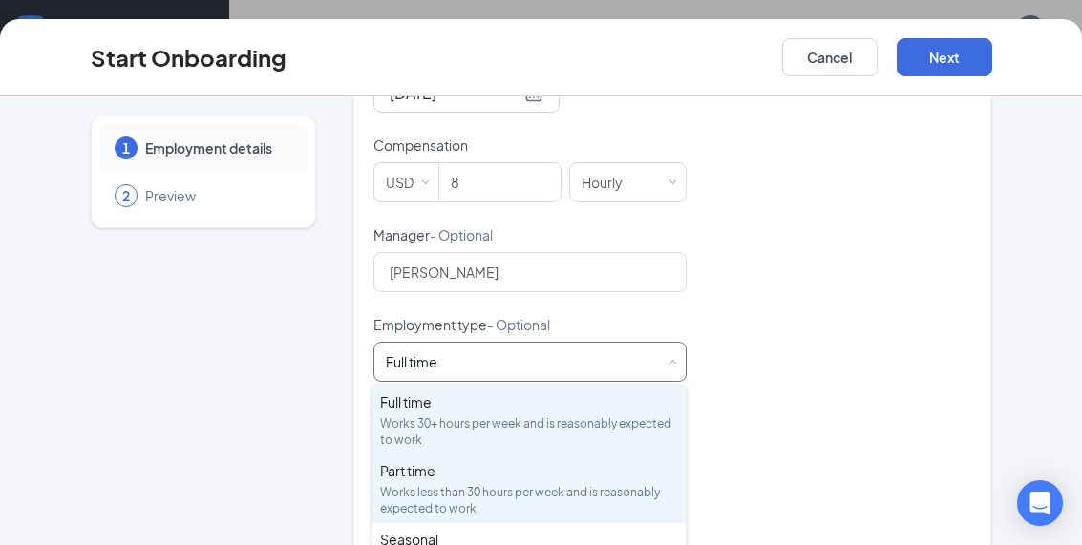
click at [551, 485] on div "Works less than 30 hours per week and is reasonably expected to work" at bounding box center [529, 500] width 298 height 32
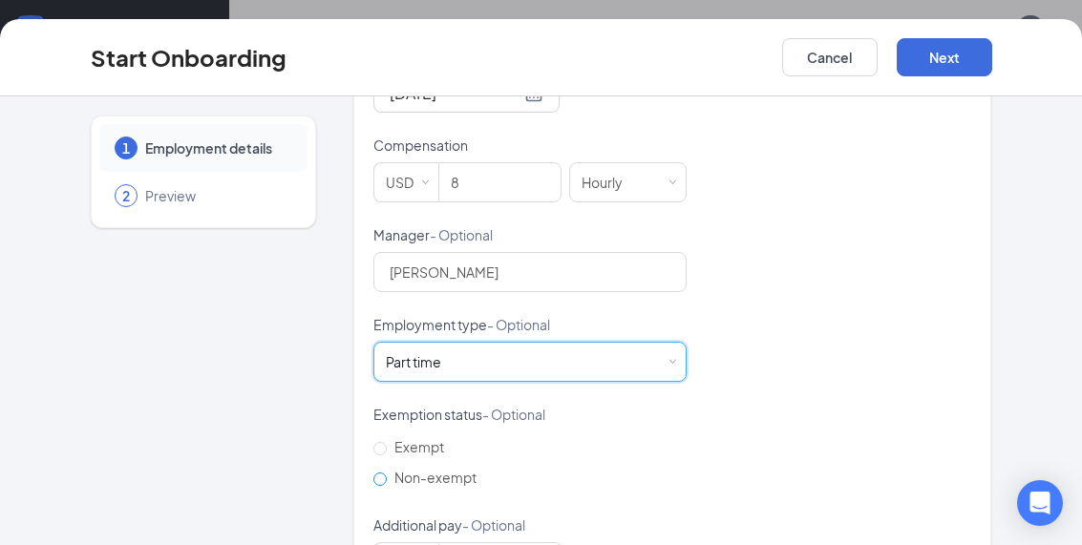
click at [385, 482] on input "Non-exempt" at bounding box center [380, 479] width 13 height 13
radio input "true"
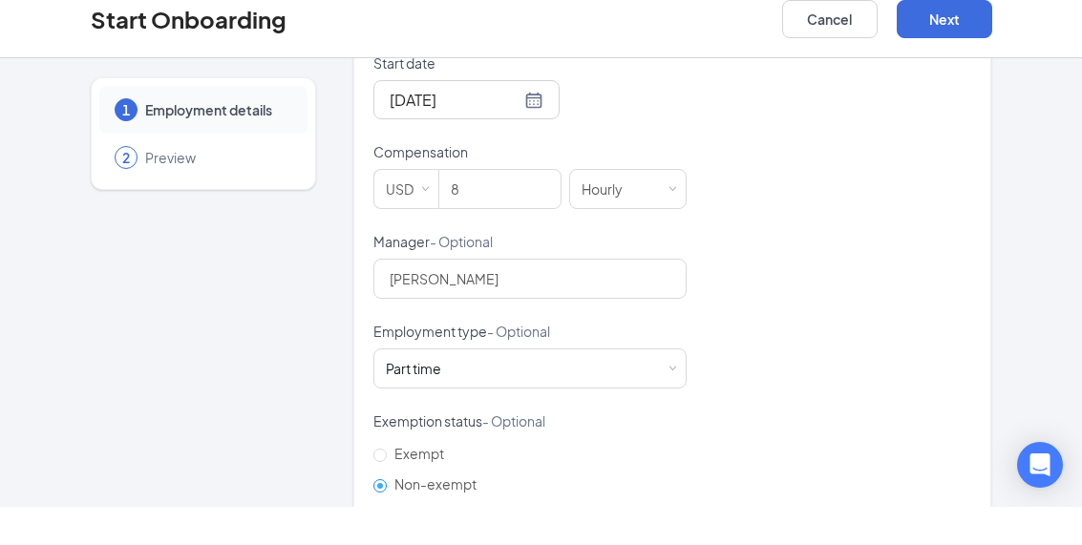
scroll to position [86, 0]
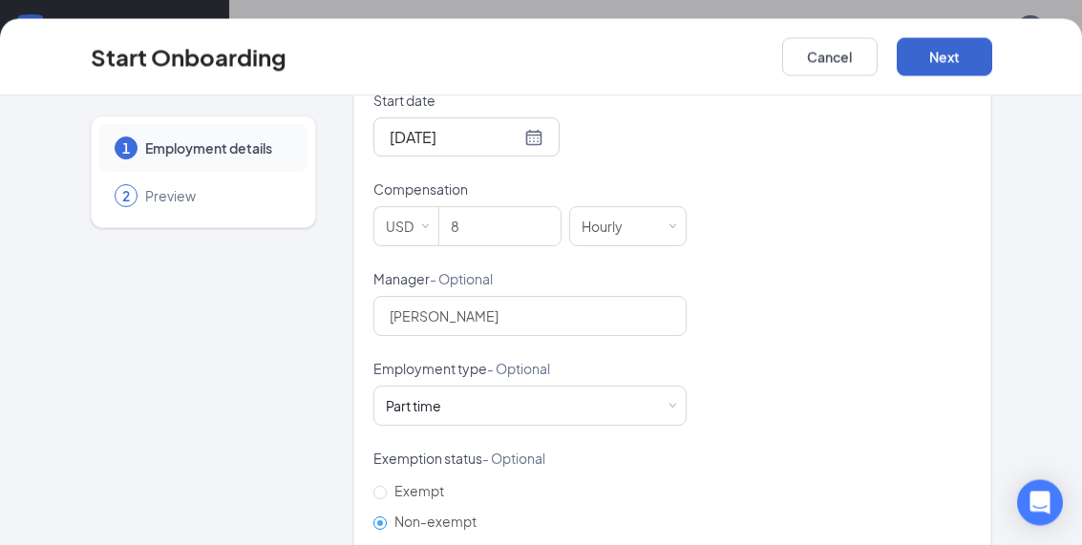
click at [960, 67] on button "Next" at bounding box center [945, 57] width 96 height 38
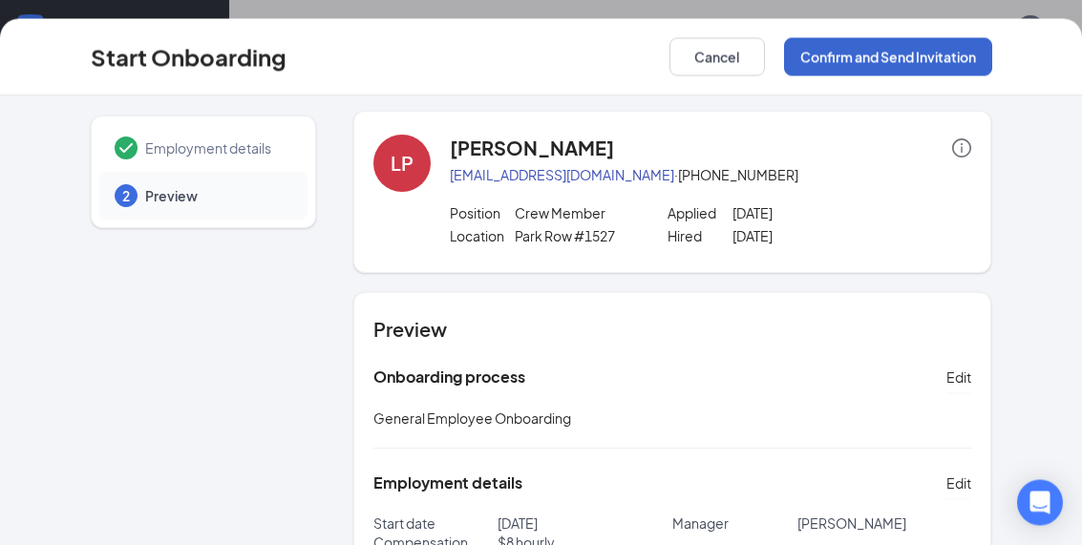
click at [908, 61] on button "Confirm and Send Invitation" at bounding box center [888, 57] width 208 height 38
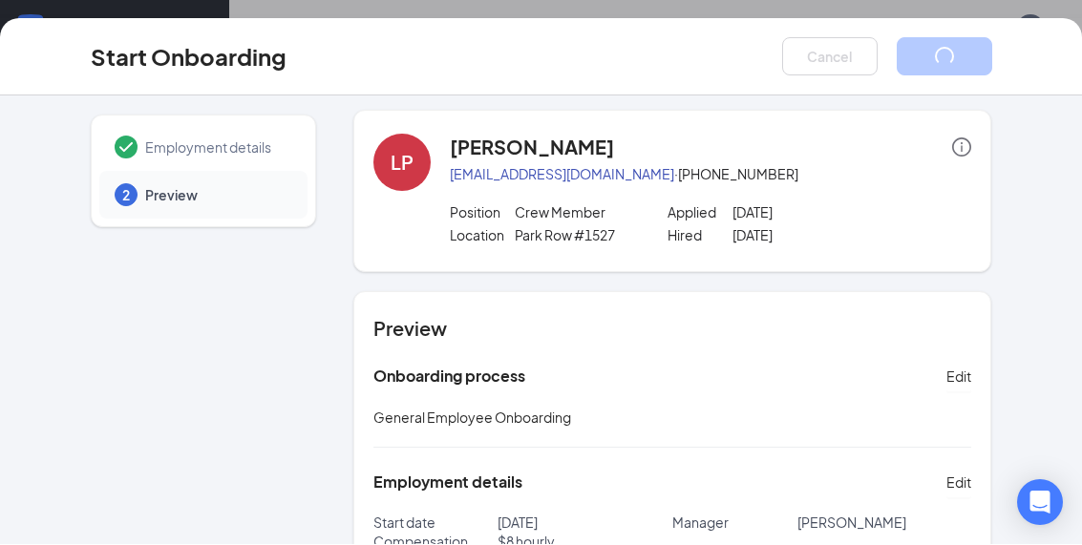
scroll to position [0, 0]
